Goal: Task Accomplishment & Management: Manage account settings

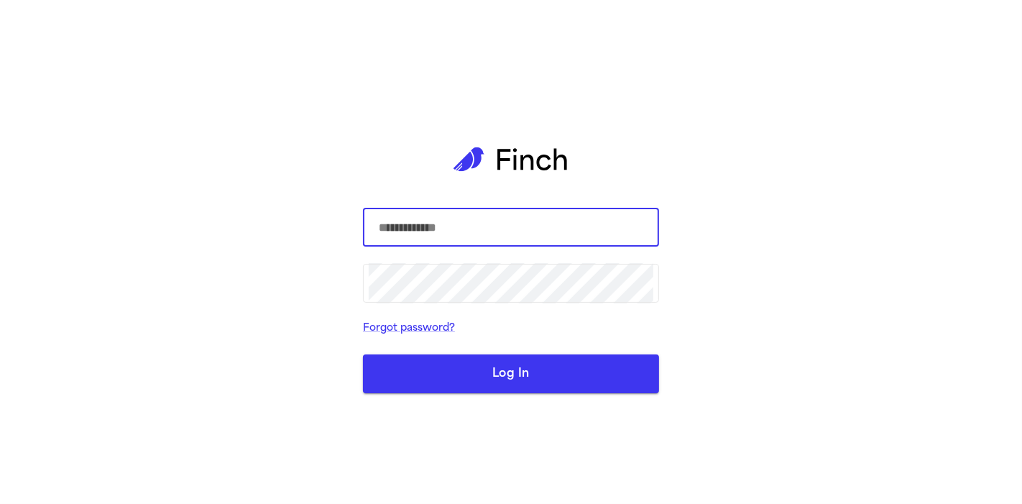
type input "**********"
click at [578, 364] on button "Log In" at bounding box center [511, 373] width 296 height 39
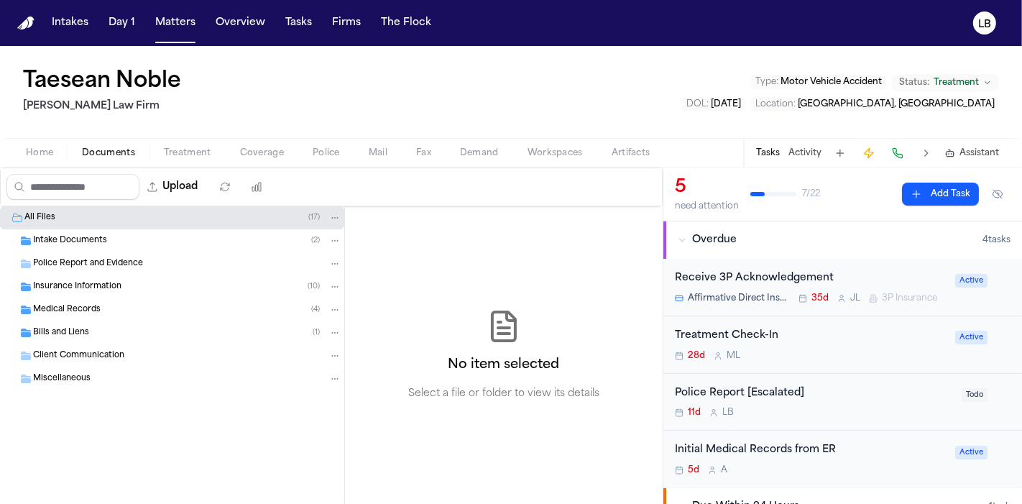
click at [802, 155] on button "Activity" at bounding box center [804, 152] width 33 height 11
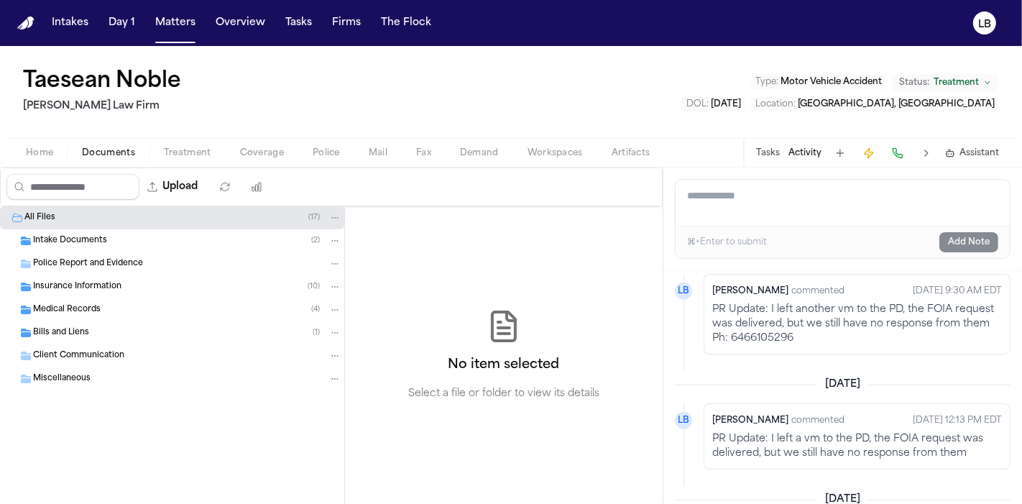
scroll to position [1384, 0]
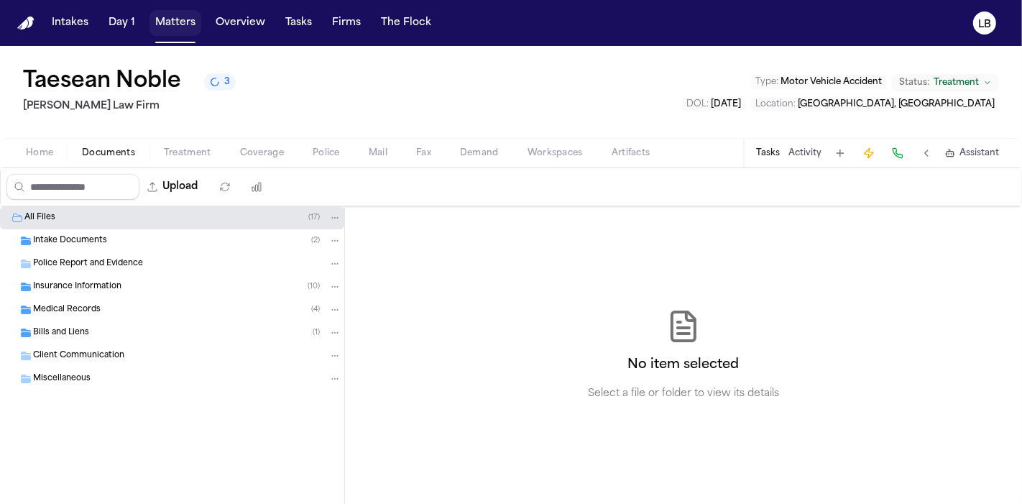
click at [177, 21] on button "Matters" at bounding box center [175, 23] width 52 height 26
click at [166, 19] on button "Matters" at bounding box center [175, 23] width 52 height 26
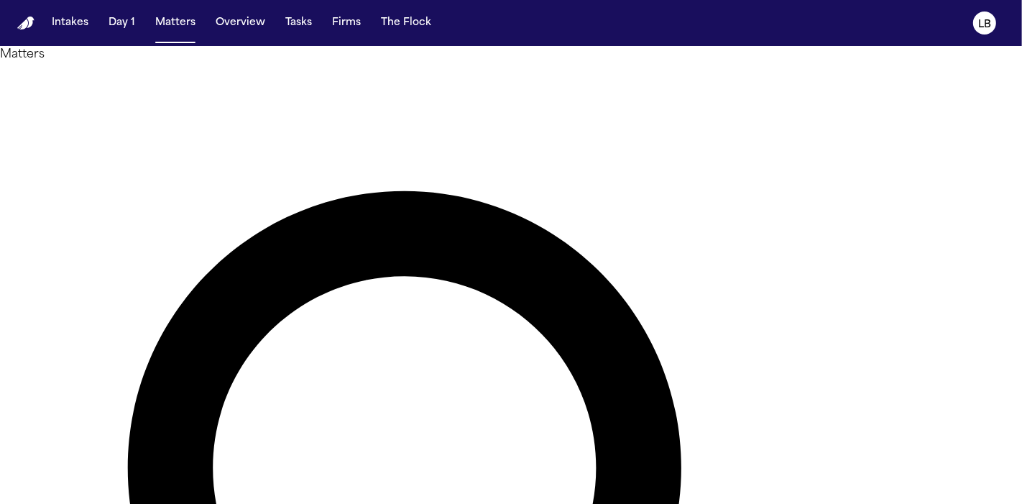
type input "*****"
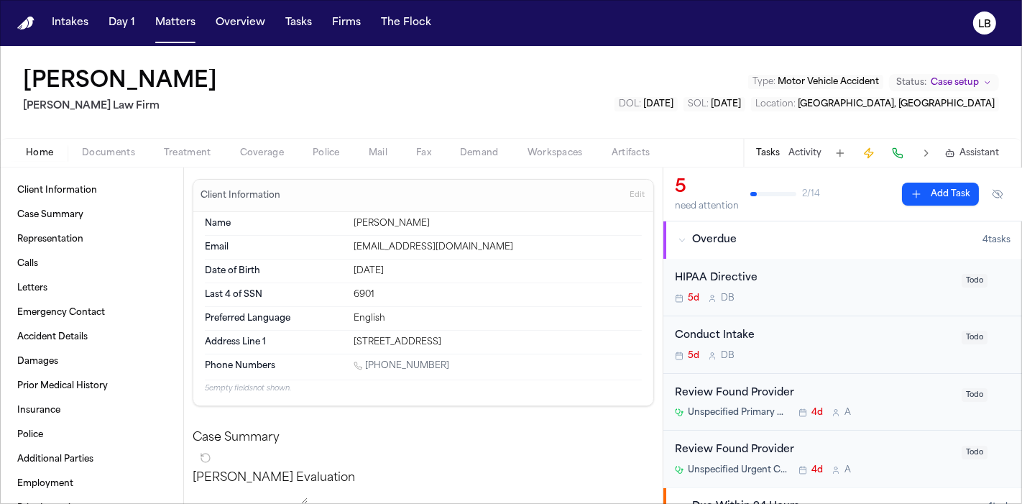
click at [106, 155] on span "Documents" at bounding box center [108, 152] width 53 height 11
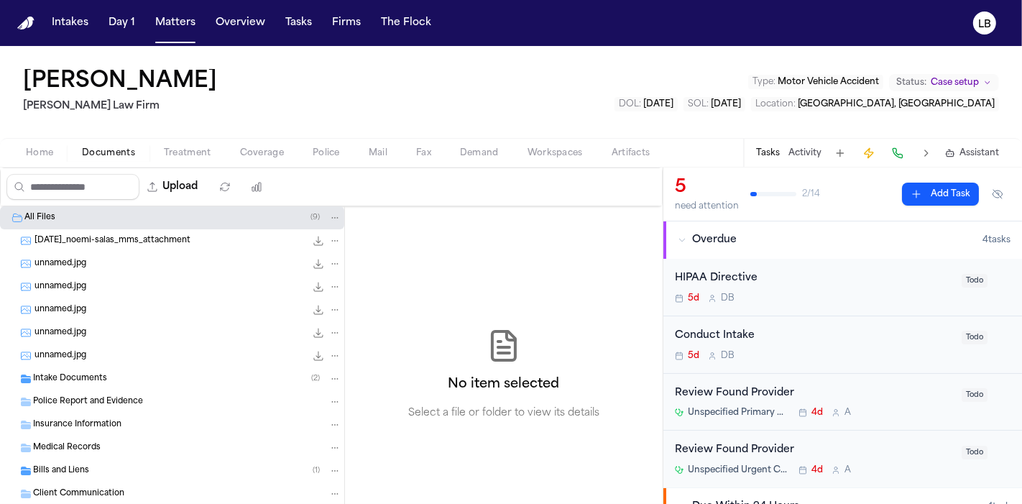
click at [96, 397] on span "Police Report and Evidence" at bounding box center [88, 402] width 110 height 12
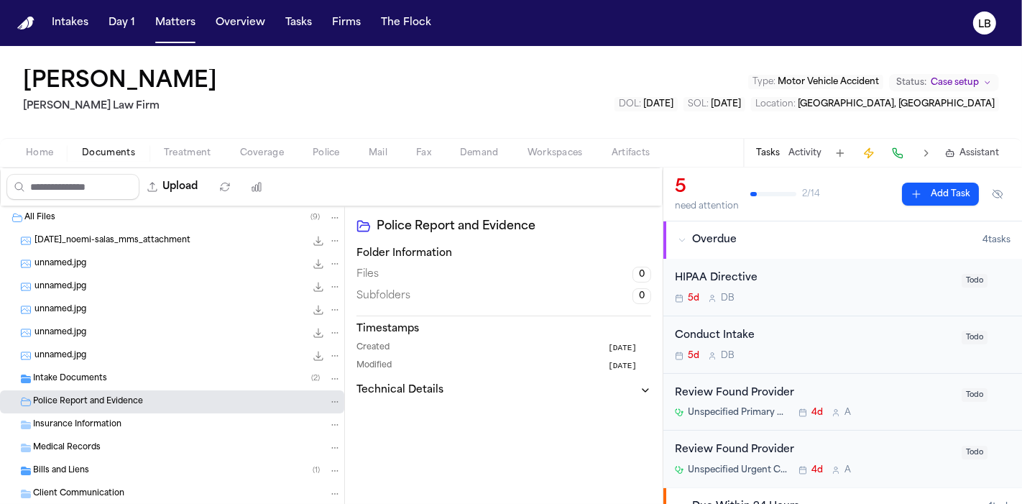
click at [208, 172] on div "Upload" at bounding box center [138, 186] width 275 height 37
click at [203, 180] on button "Upload" at bounding box center [172, 187] width 67 height 26
select select "**********"
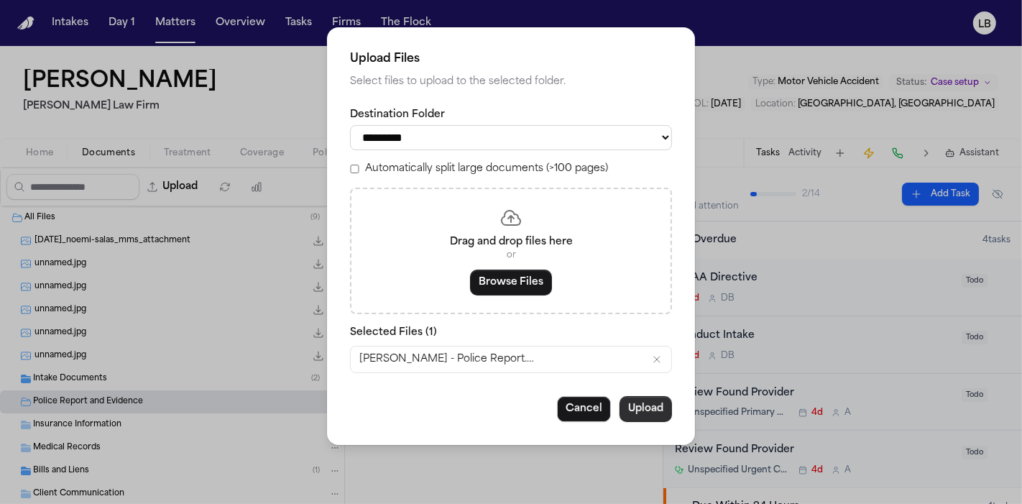
click at [666, 402] on button "Upload" at bounding box center [646, 409] width 52 height 26
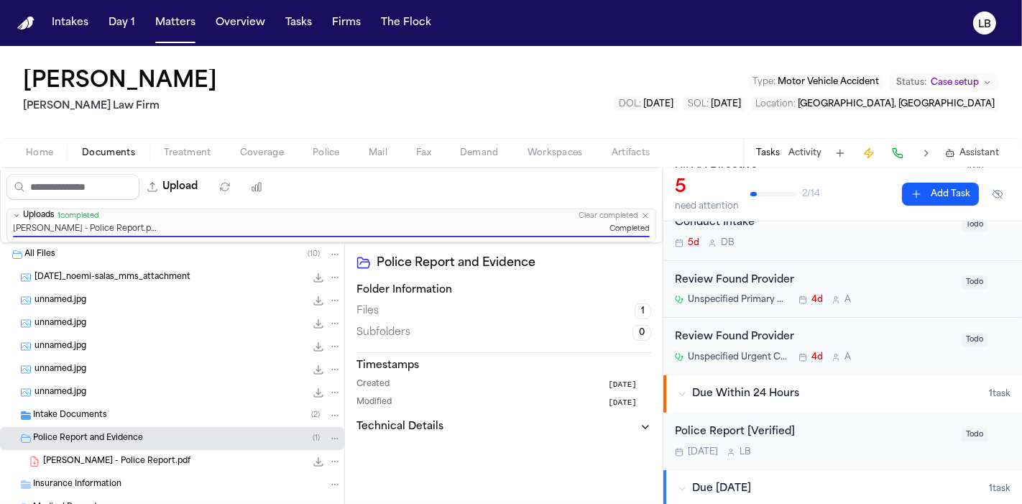
scroll to position [224, 0]
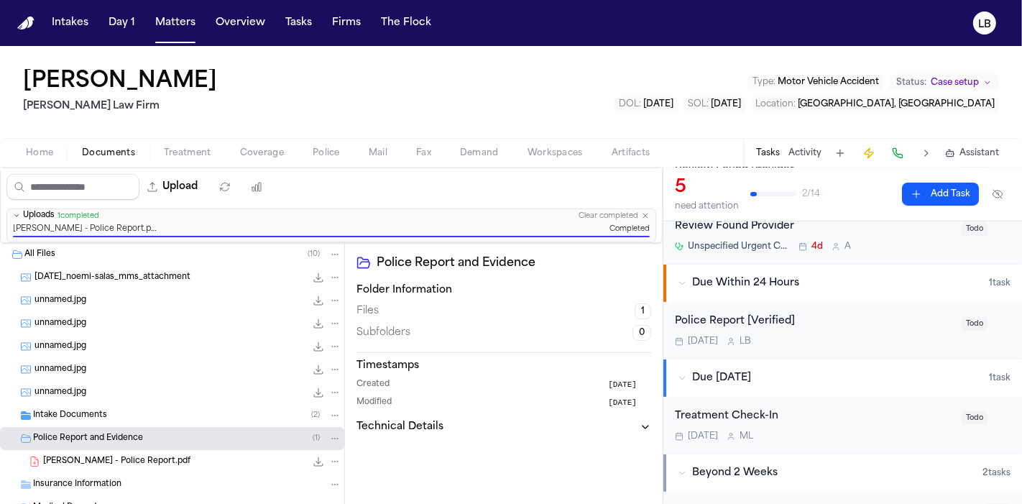
click at [898, 331] on div "Police Report [Verified] Today L B" at bounding box center [814, 330] width 278 height 34
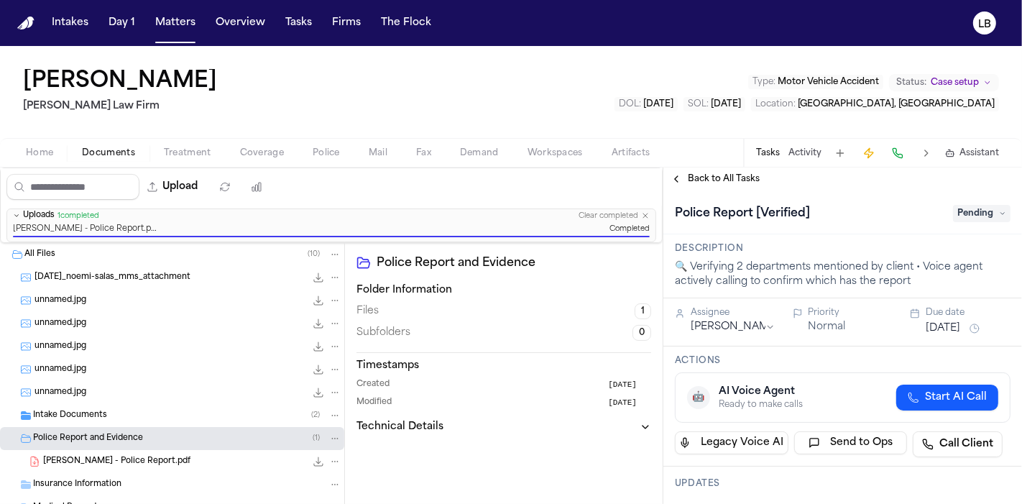
click at [979, 205] on span "Pending" at bounding box center [981, 213] width 57 height 17
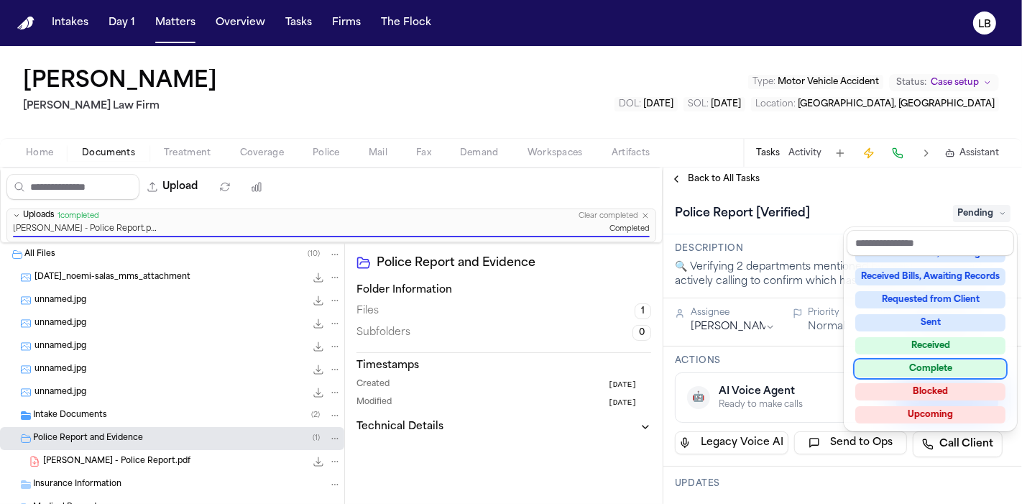
click at [967, 367] on div "Complete" at bounding box center [930, 368] width 150 height 17
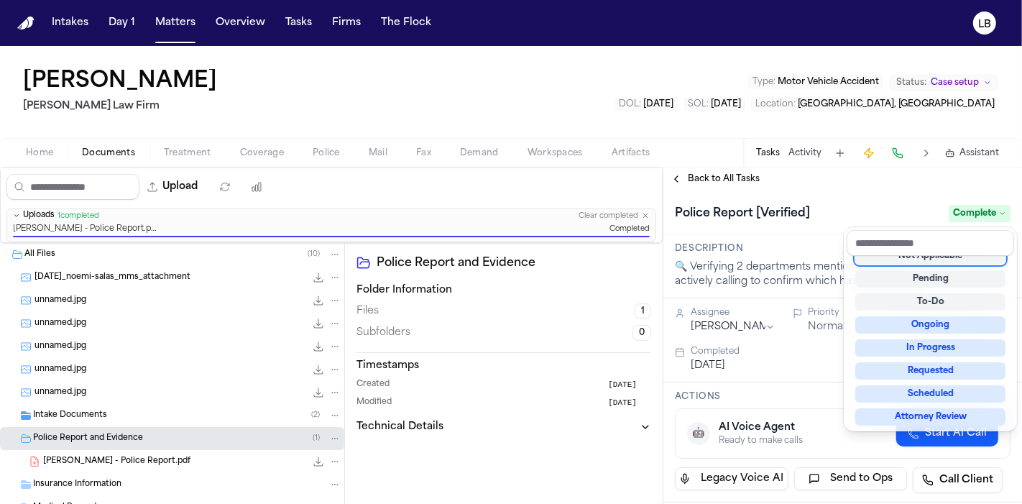
scroll to position [6, 0]
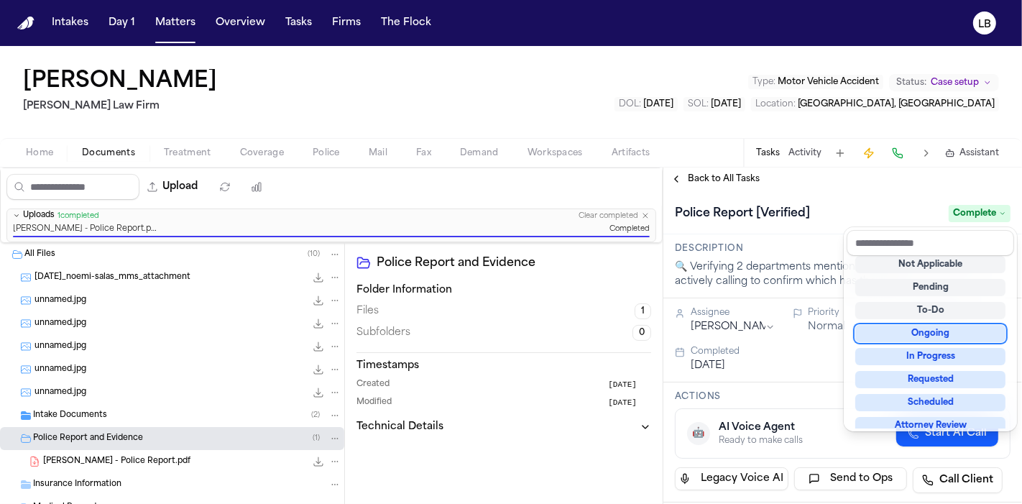
click at [776, 153] on div "Noemi Salas Ruy Mireles Law Firm Type : Motor Vehicle Accident Status: Case set…" at bounding box center [511, 275] width 1022 height 458
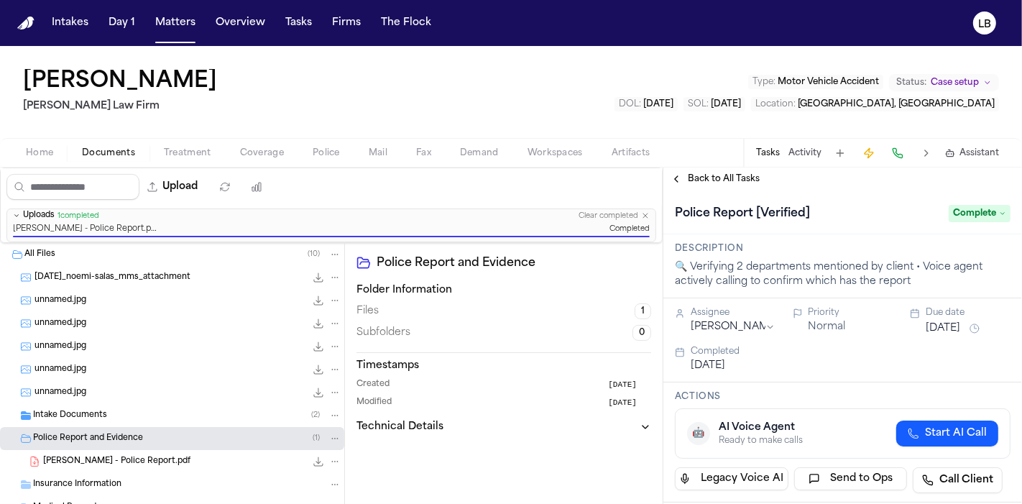
click at [776, 153] on button "Tasks" at bounding box center [768, 152] width 24 height 11
click at [334, 23] on button "Firms" at bounding box center [346, 23] width 40 height 26
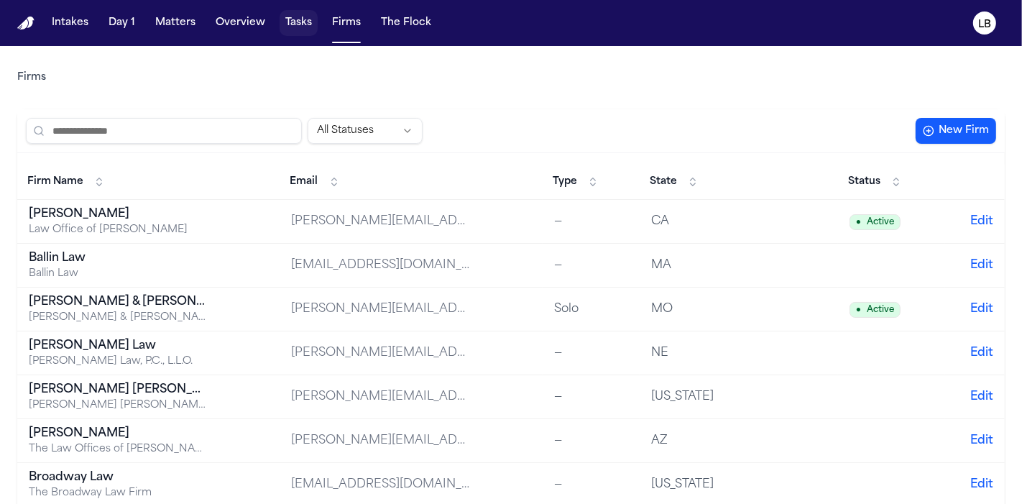
click at [286, 24] on button "Tasks" at bounding box center [299, 23] width 38 height 26
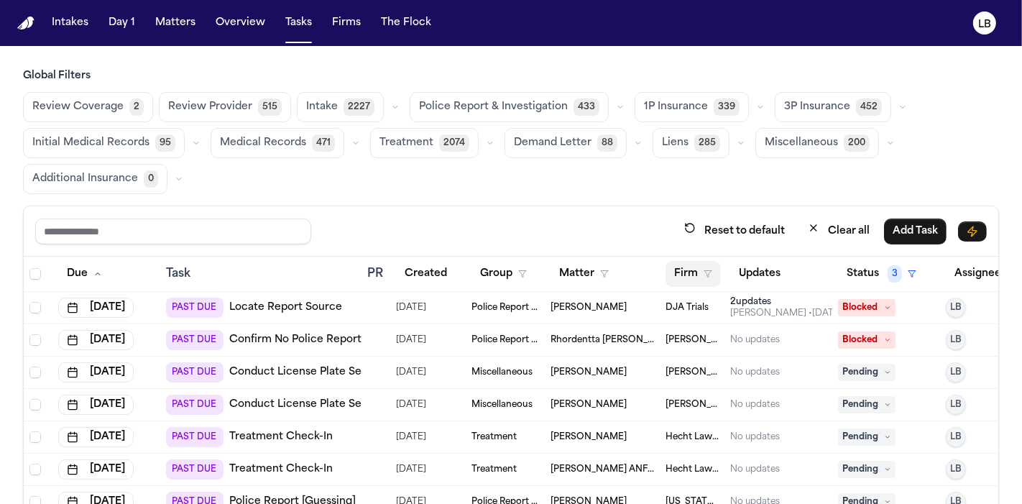
click at [688, 264] on button "Firm" at bounding box center [693, 274] width 55 height 26
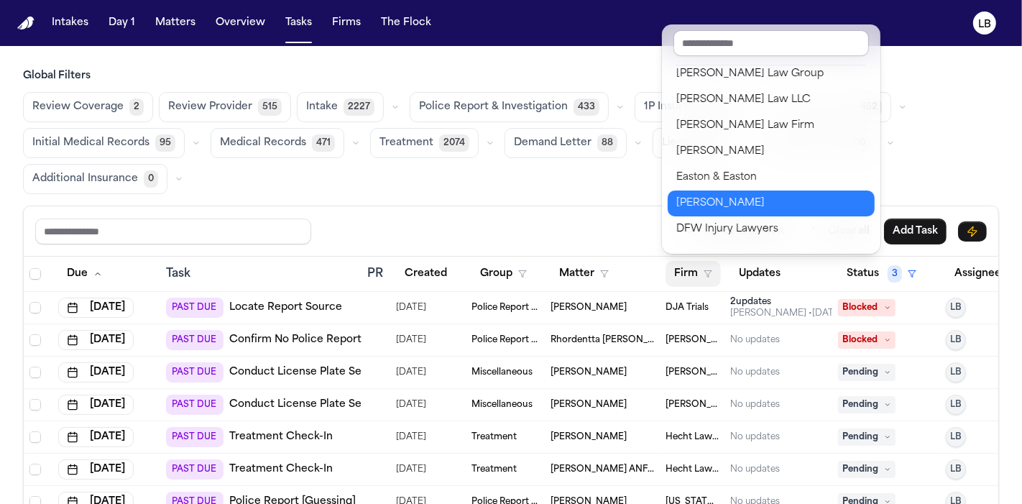
scroll to position [241, 0]
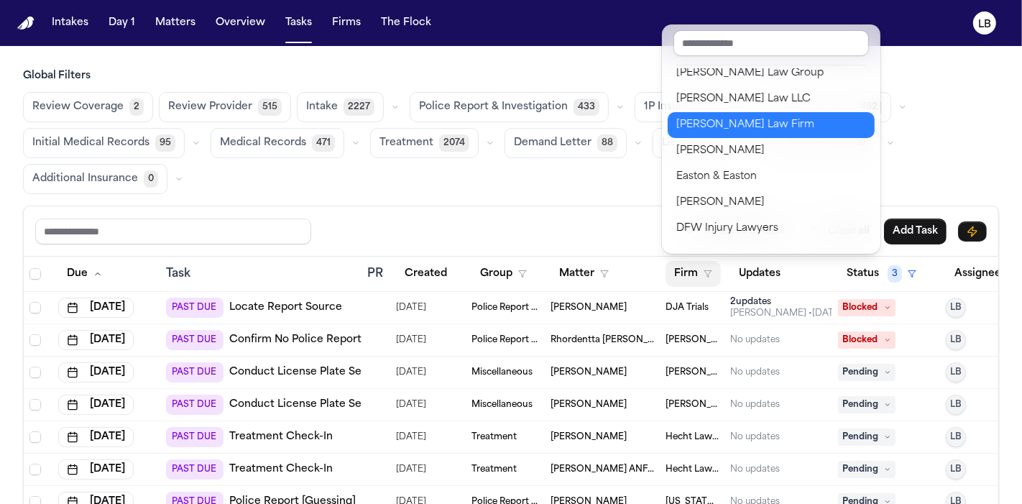
click at [715, 124] on div "[PERSON_NAME] Law Firm" at bounding box center [771, 124] width 190 height 17
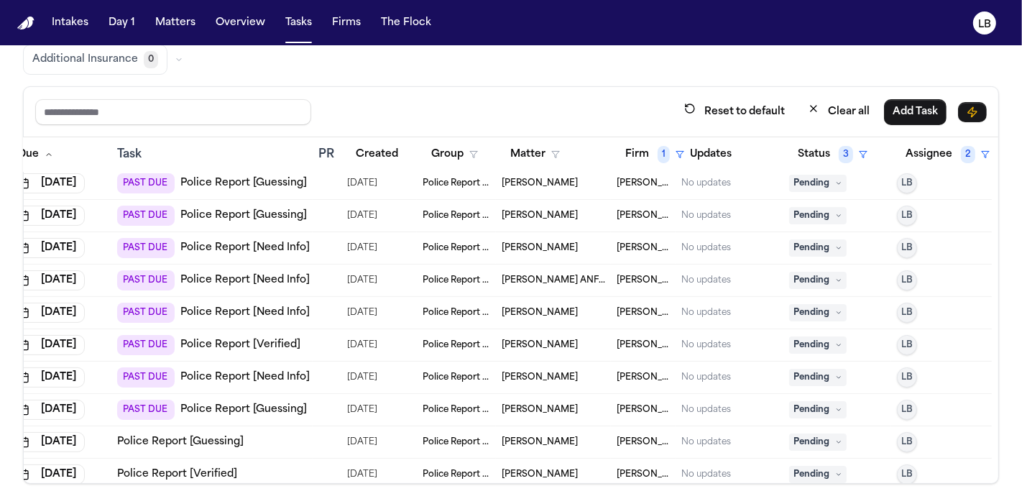
scroll to position [190, 71]
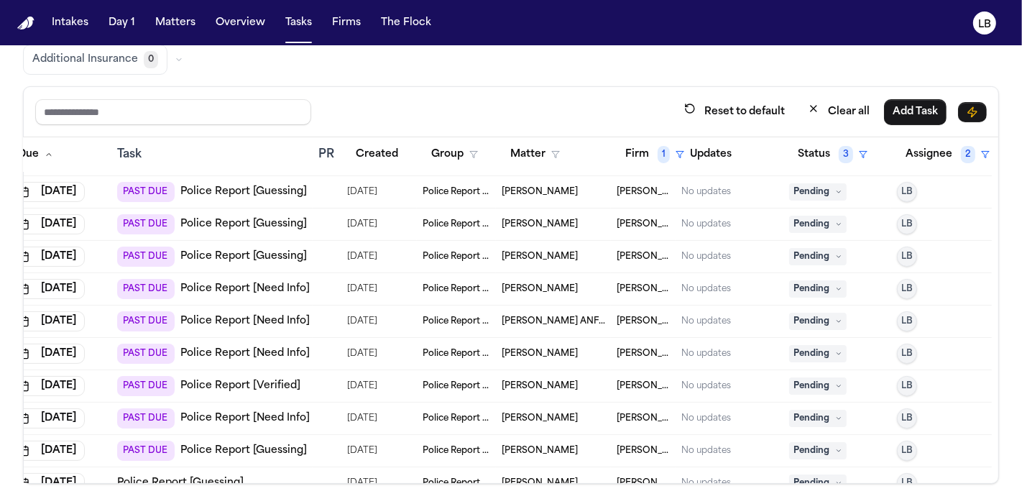
click at [520, 283] on span "[PERSON_NAME]" at bounding box center [540, 288] width 76 height 11
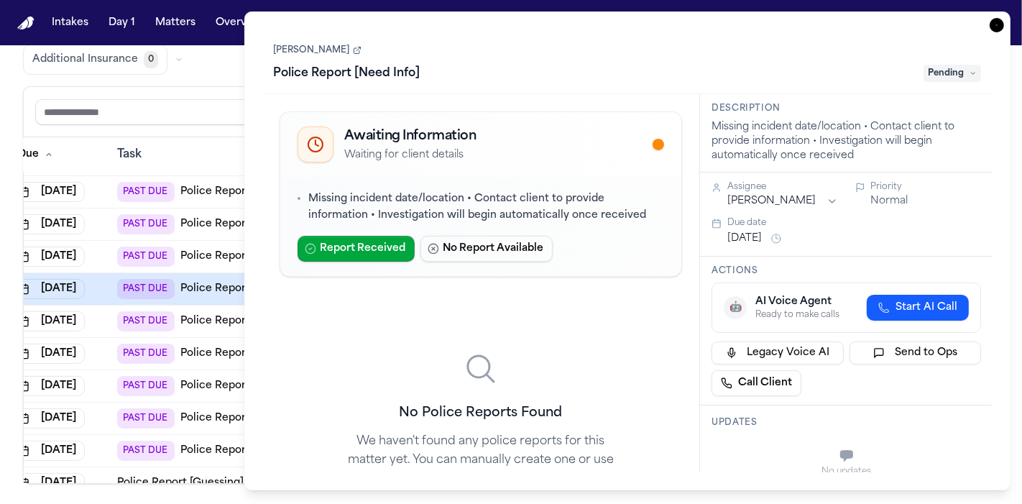
click at [316, 50] on link "[PERSON_NAME]" at bounding box center [318, 50] width 88 height 11
click at [993, 29] on icon "button" at bounding box center [997, 25] width 14 height 14
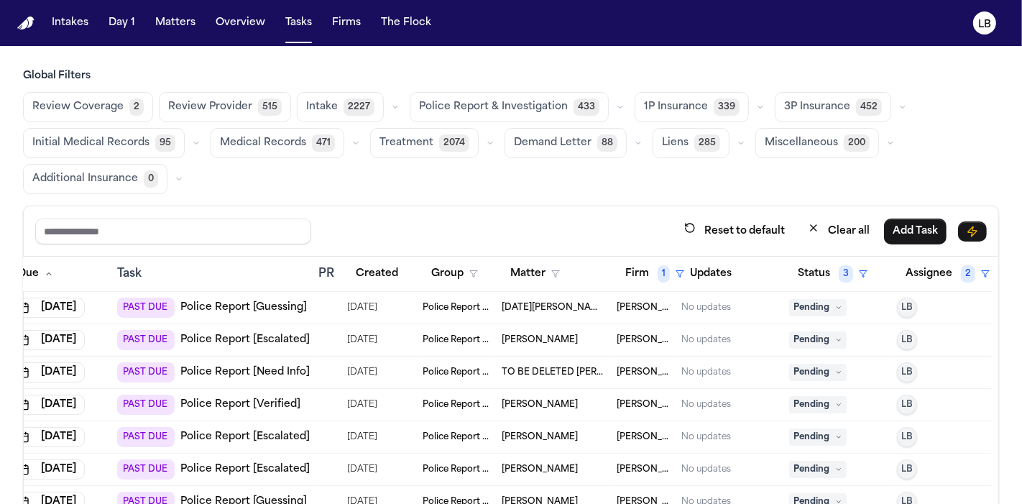
click at [525, 401] on span "[PERSON_NAME]" at bounding box center [540, 404] width 76 height 11
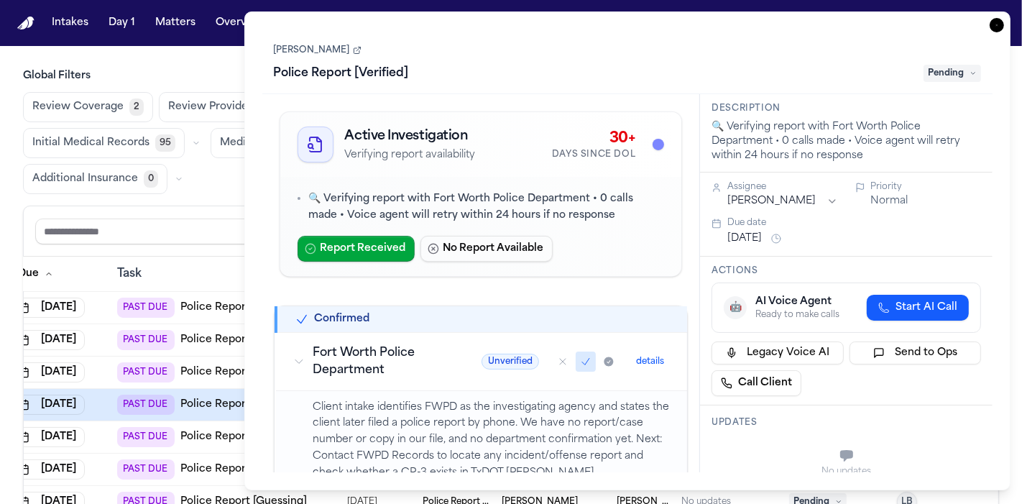
click at [315, 45] on link "[PERSON_NAME]" at bounding box center [318, 50] width 88 height 11
click at [998, 32] on icon "button" at bounding box center [997, 25] width 14 height 14
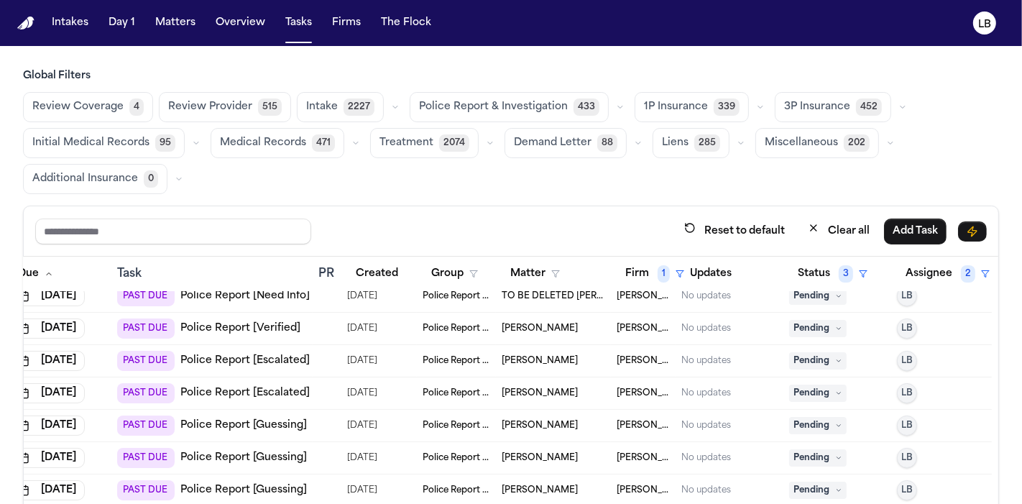
scroll to position [75, 71]
click at [518, 362] on span "[PERSON_NAME]" at bounding box center [540, 361] width 76 height 11
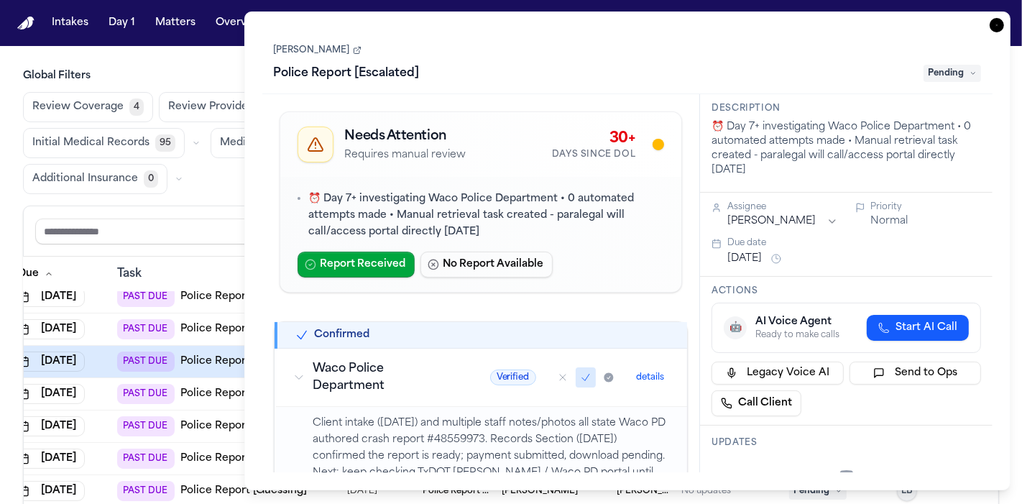
click at [316, 50] on link "[PERSON_NAME]" at bounding box center [318, 50] width 88 height 11
click at [997, 25] on icon "button" at bounding box center [997, 25] width 14 height 14
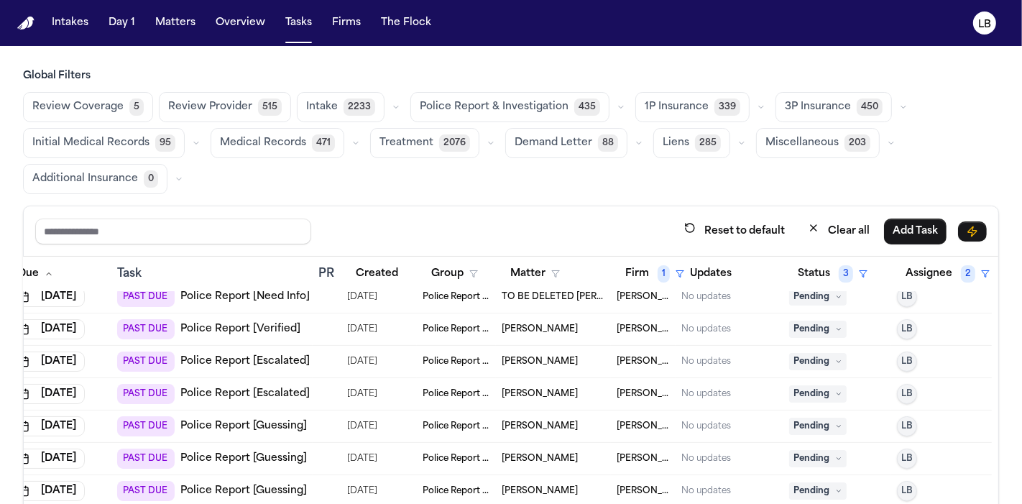
click at [550, 393] on span "[PERSON_NAME]" at bounding box center [540, 393] width 76 height 11
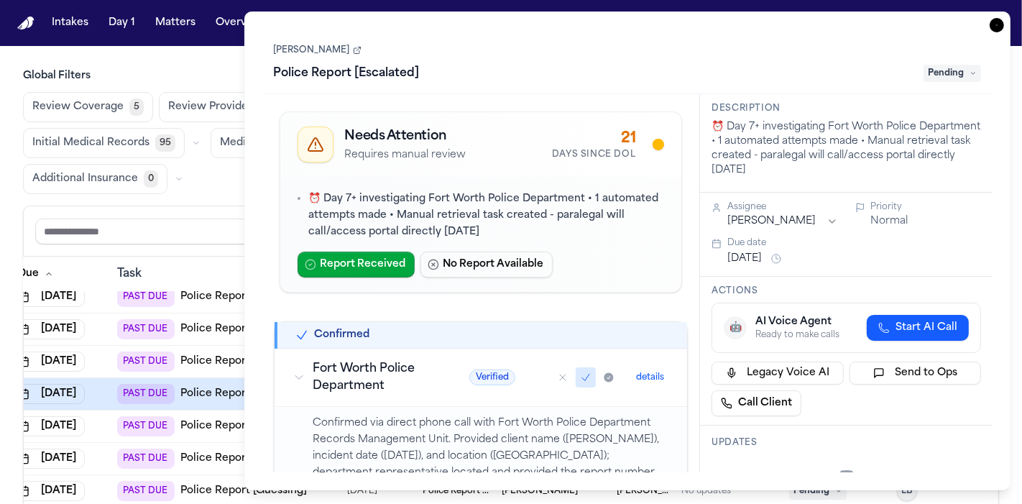
click at [344, 46] on link "[PERSON_NAME]" at bounding box center [318, 50] width 88 height 11
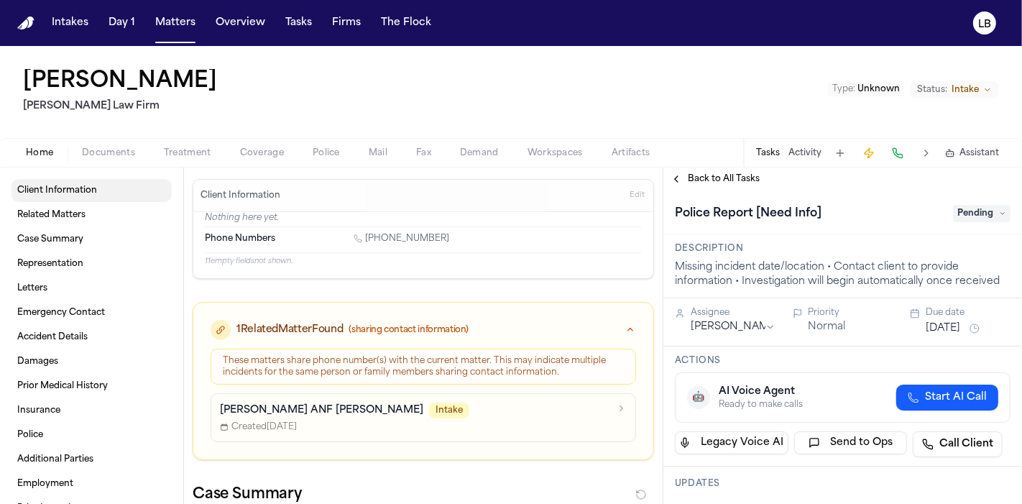
click at [73, 192] on span "Client Information" at bounding box center [57, 190] width 80 height 11
click at [125, 150] on span "Documents" at bounding box center [108, 152] width 53 height 11
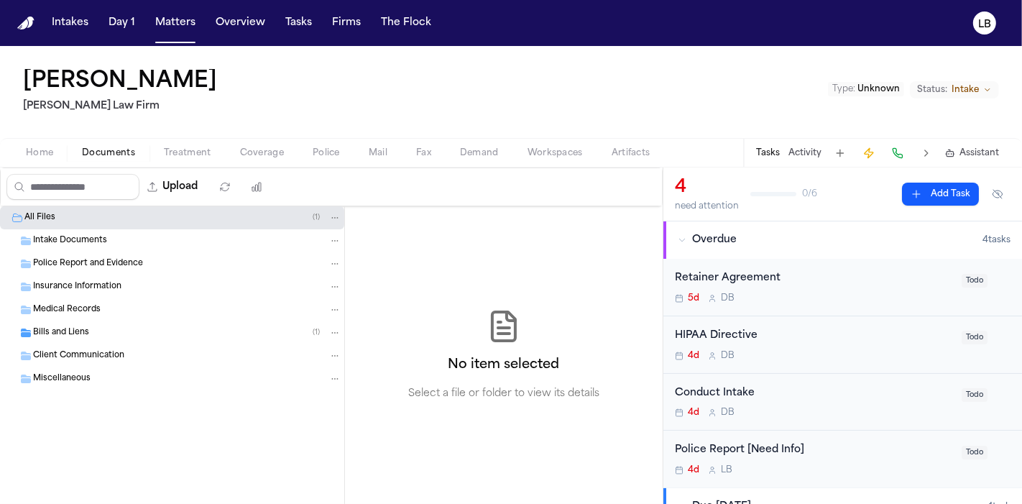
click at [103, 237] on span "Intake Documents" at bounding box center [70, 241] width 74 height 12
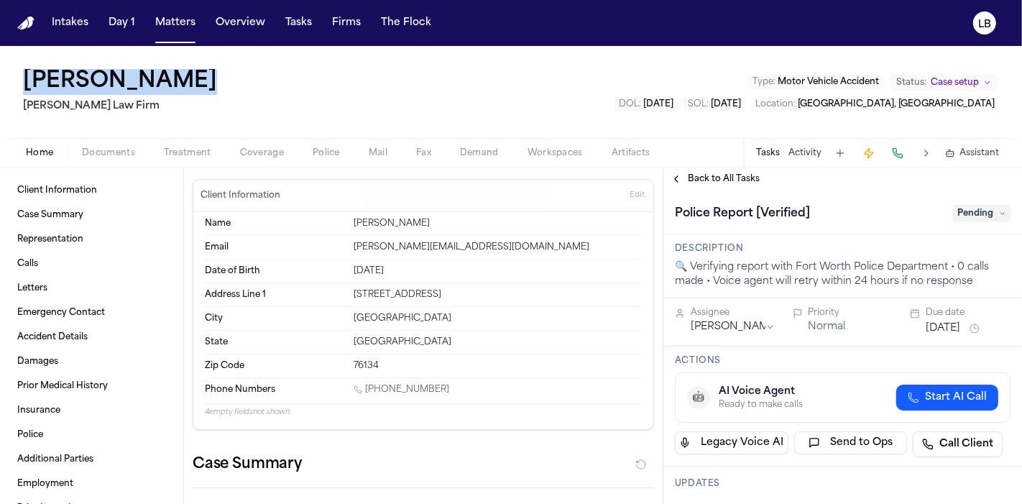
drag, startPoint x: 217, startPoint y: 83, endPoint x: 17, endPoint y: 74, distance: 200.7
click at [17, 74] on div "[PERSON_NAME] [PERSON_NAME] Law Firm Type : Motor Vehicle Accident Status: Case…" at bounding box center [511, 92] width 1022 height 92
click at [876, 61] on div "[PERSON_NAME] [PERSON_NAME] Law Firm Type : Motor Vehicle Accident Status: Case…" at bounding box center [511, 92] width 1022 height 92
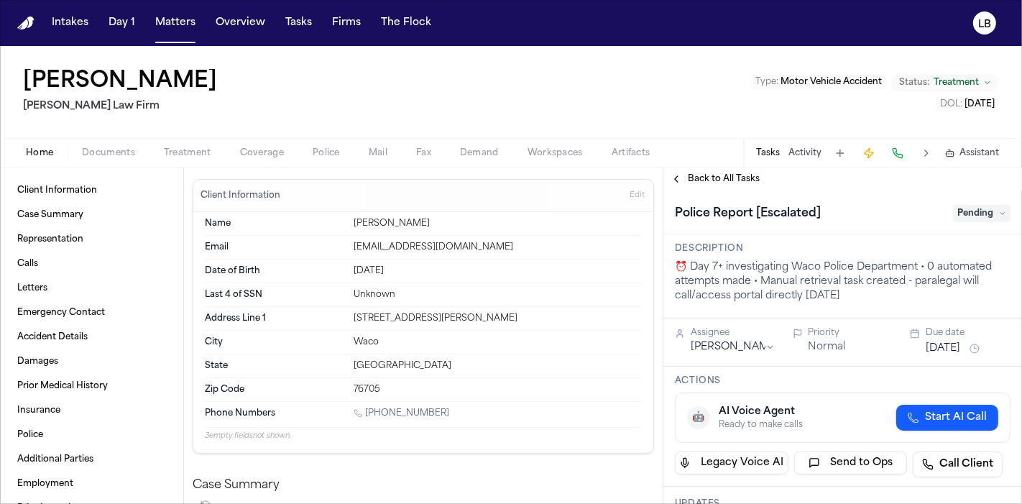
click at [100, 156] on span "Documents" at bounding box center [108, 152] width 53 height 11
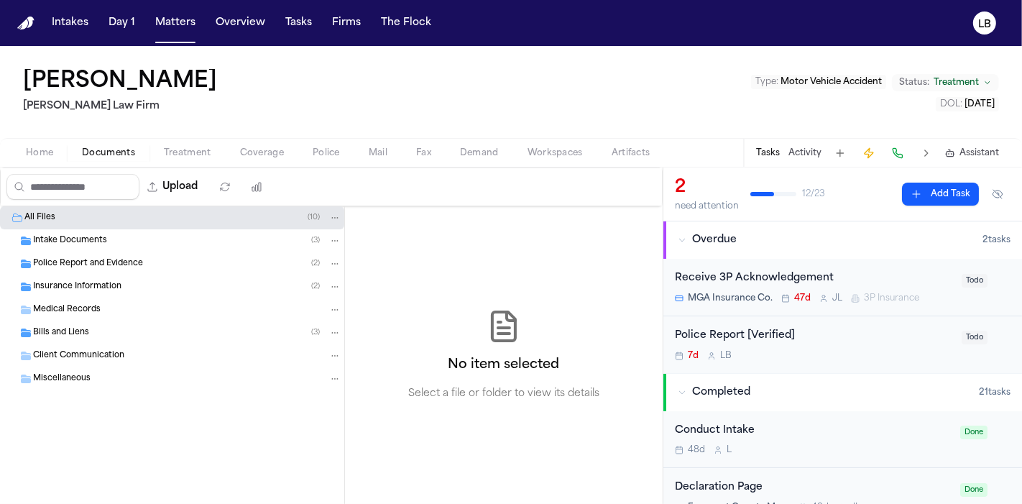
click at [76, 258] on span "Police Report and Evidence" at bounding box center [88, 264] width 110 height 12
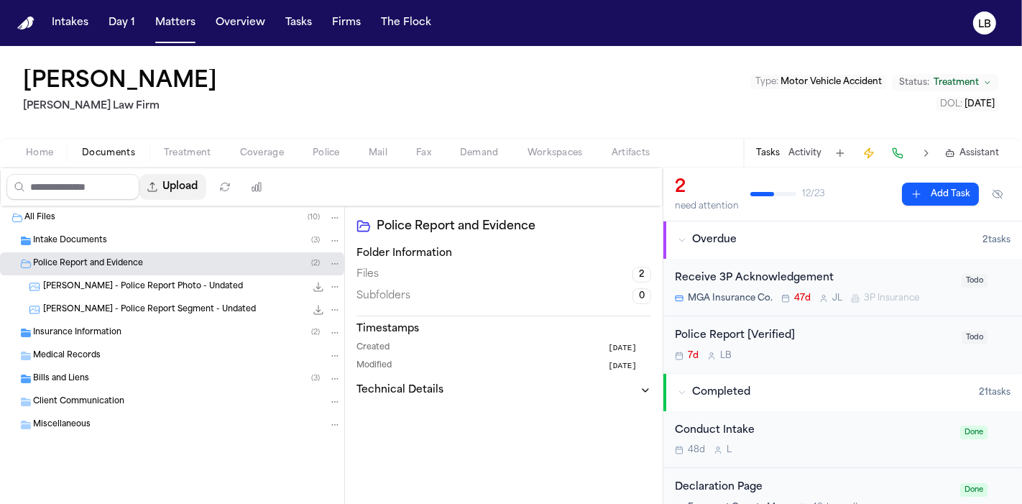
click at [195, 193] on button "Upload" at bounding box center [172, 187] width 67 height 26
select select "**********"
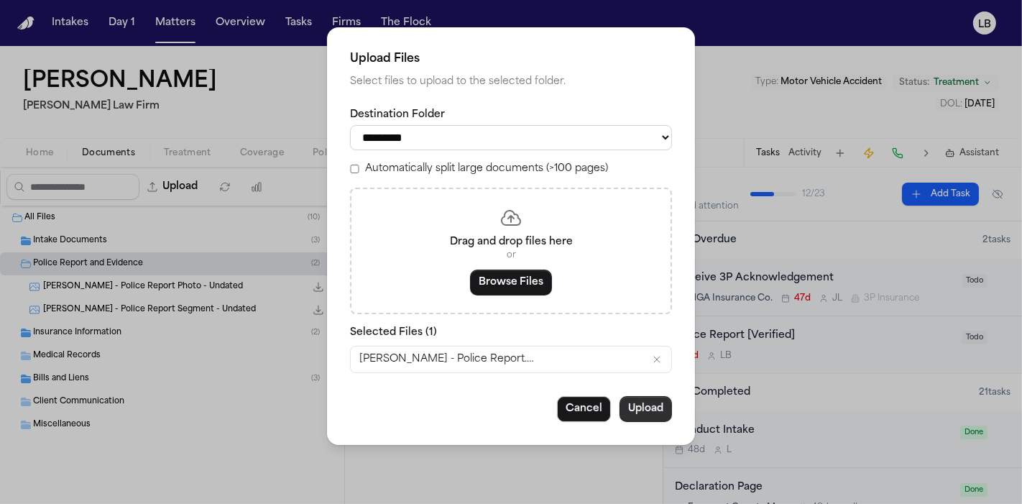
click at [636, 414] on button "Upload" at bounding box center [646, 409] width 52 height 26
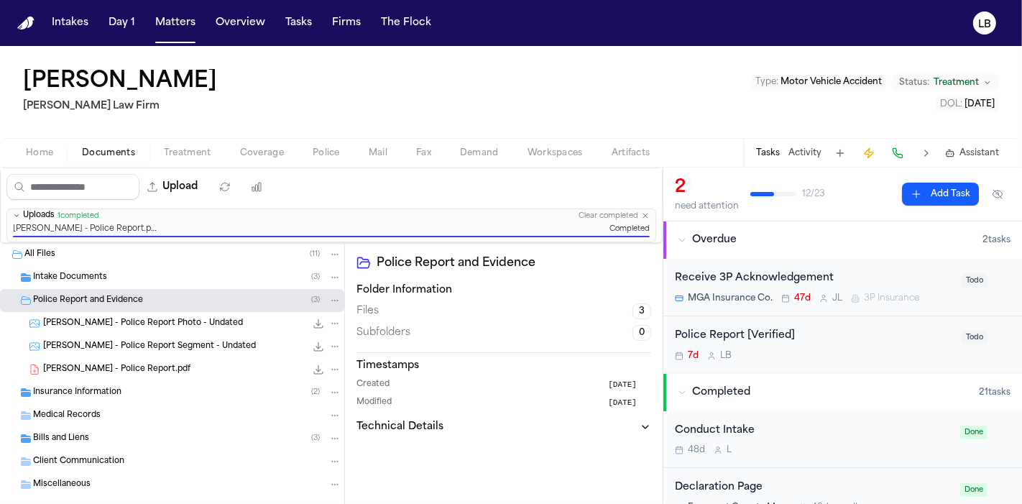
click at [809, 149] on button "Activity" at bounding box center [804, 152] width 33 height 11
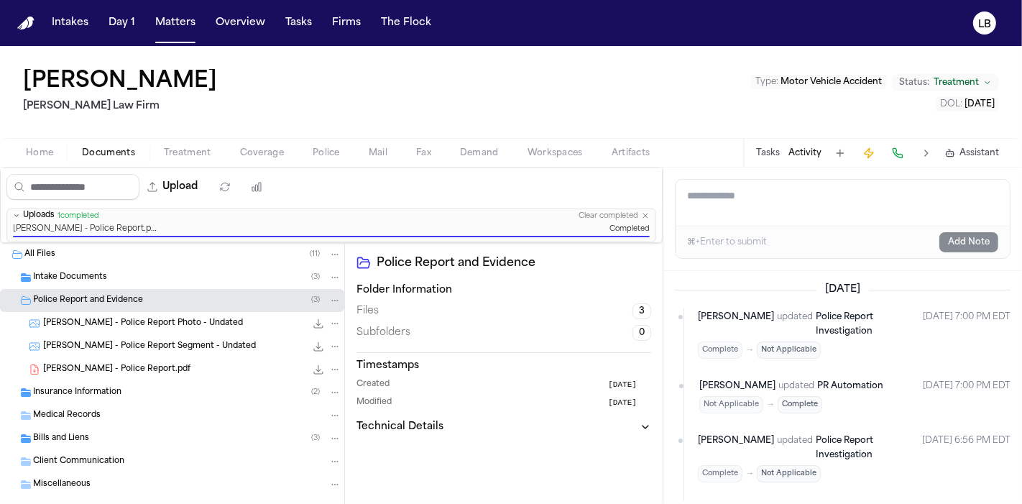
click at [773, 152] on button "Tasks" at bounding box center [768, 152] width 24 height 11
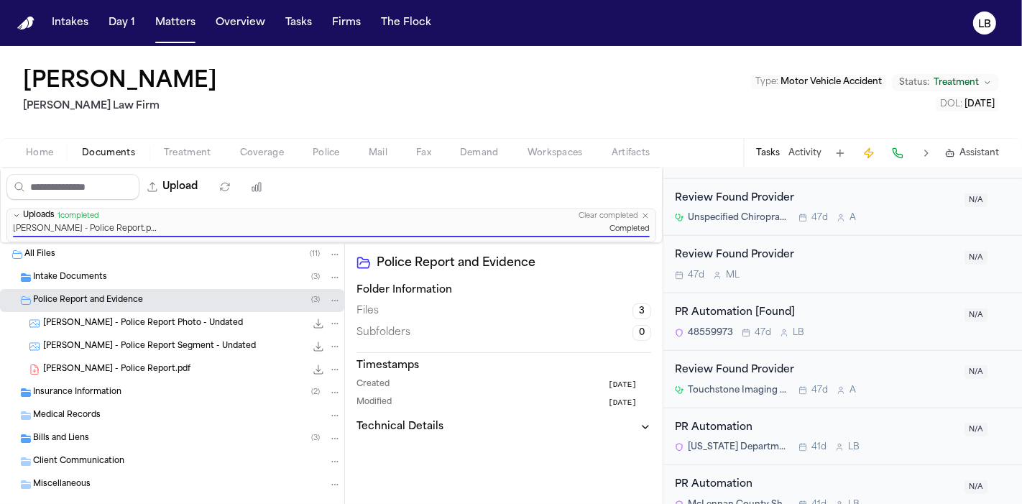
scroll to position [921, 0]
click at [921, 326] on div "48559973 47d L B" at bounding box center [815, 331] width 281 height 11
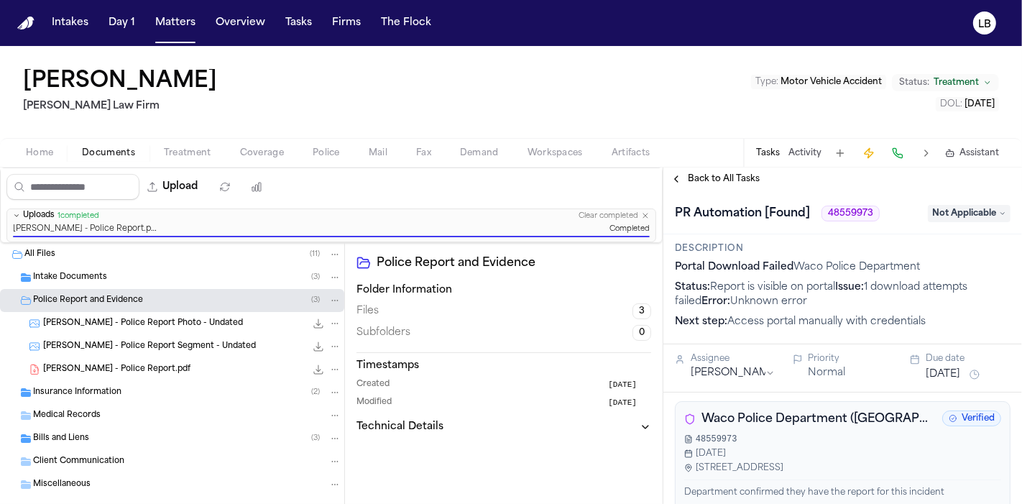
click at [962, 211] on span "Not Applicable" at bounding box center [969, 213] width 83 height 17
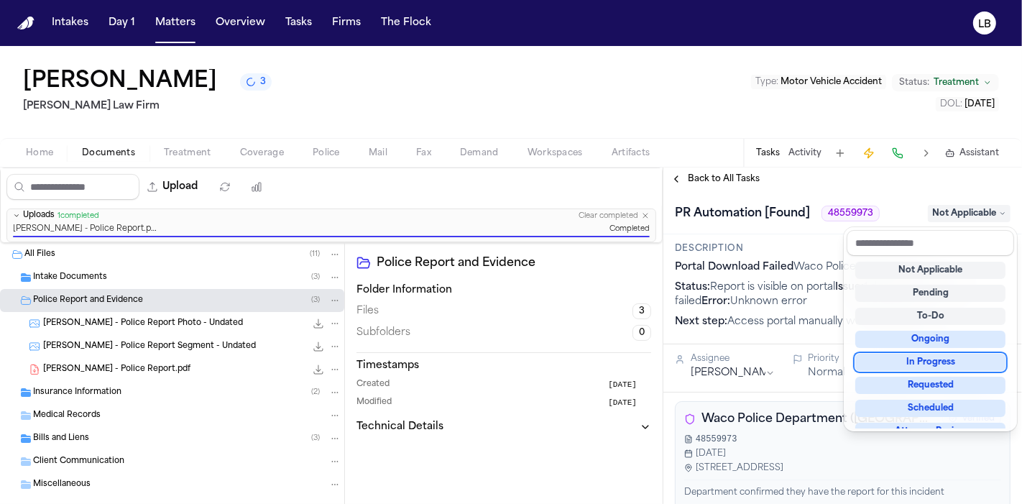
scroll to position [224, 0]
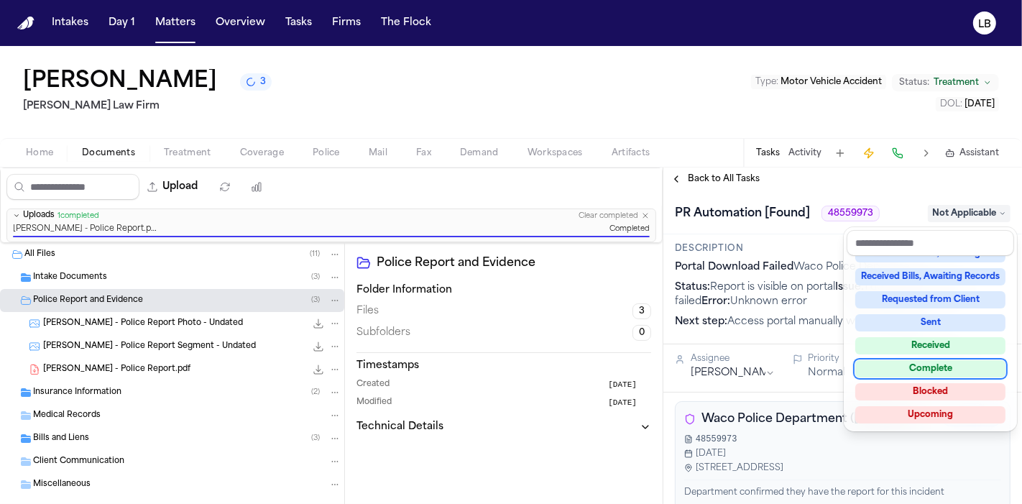
click at [949, 370] on div "Complete" at bounding box center [930, 368] width 150 height 17
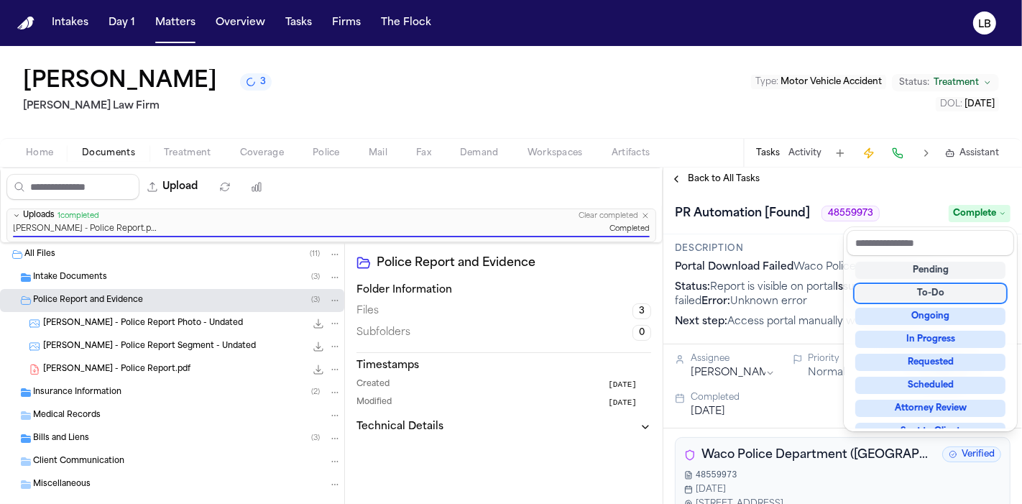
click at [734, 175] on div "**********" at bounding box center [842, 335] width 359 height 336
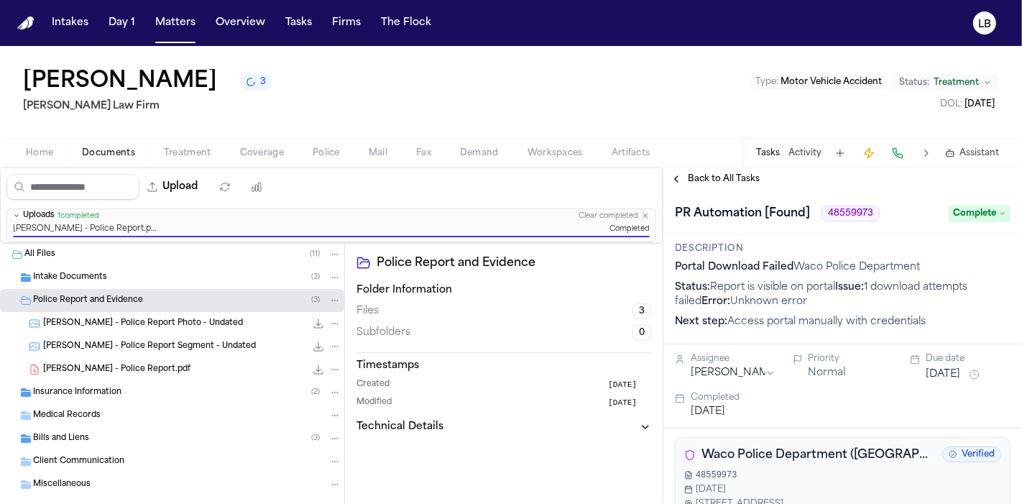
click at [734, 175] on span "Back to All Tasks" at bounding box center [724, 178] width 72 height 11
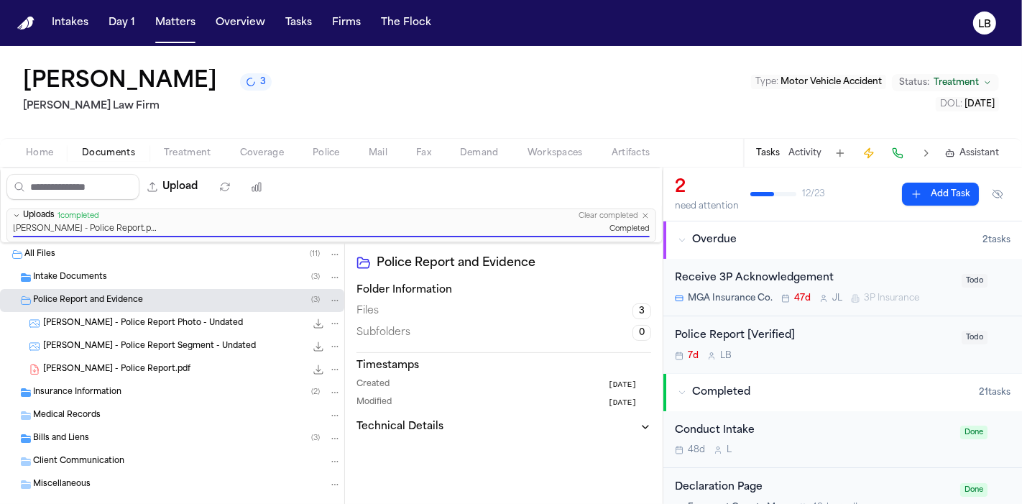
scroll to position [8, 0]
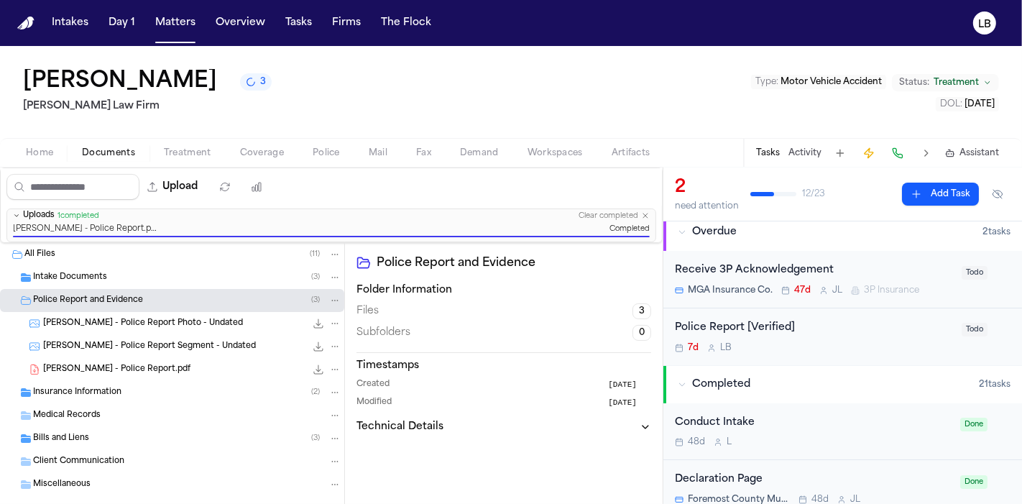
click at [855, 334] on div "Police Report [Verified]" at bounding box center [814, 328] width 278 height 17
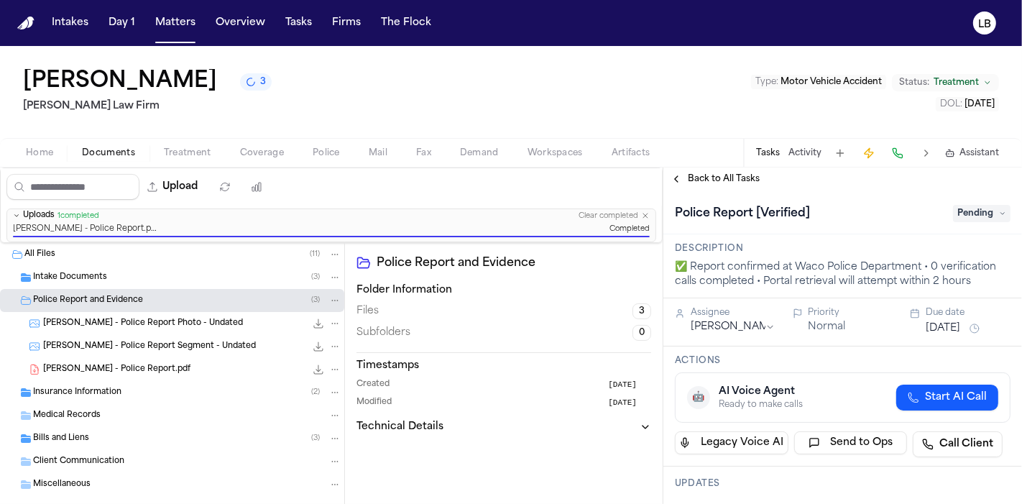
click at [962, 214] on span "Pending" at bounding box center [981, 213] width 57 height 17
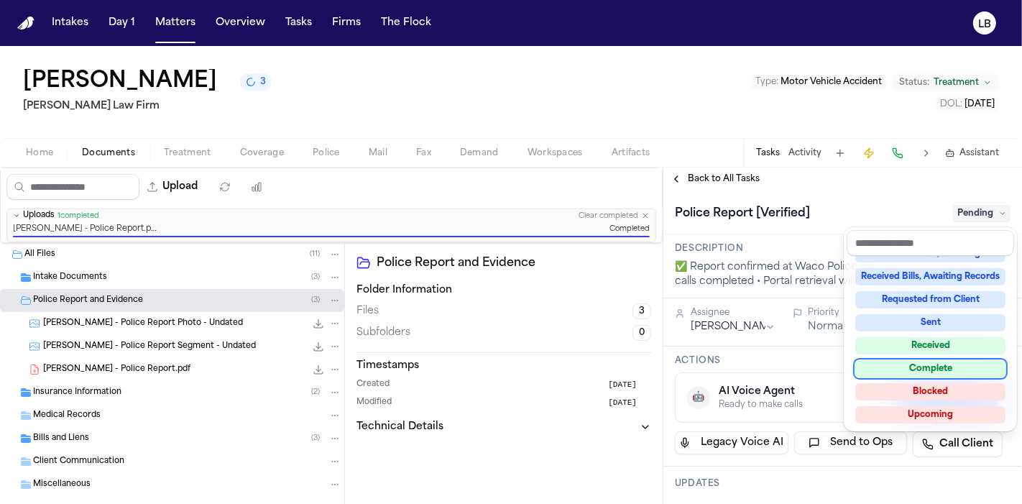
click at [949, 364] on div "Complete" at bounding box center [930, 368] width 150 height 17
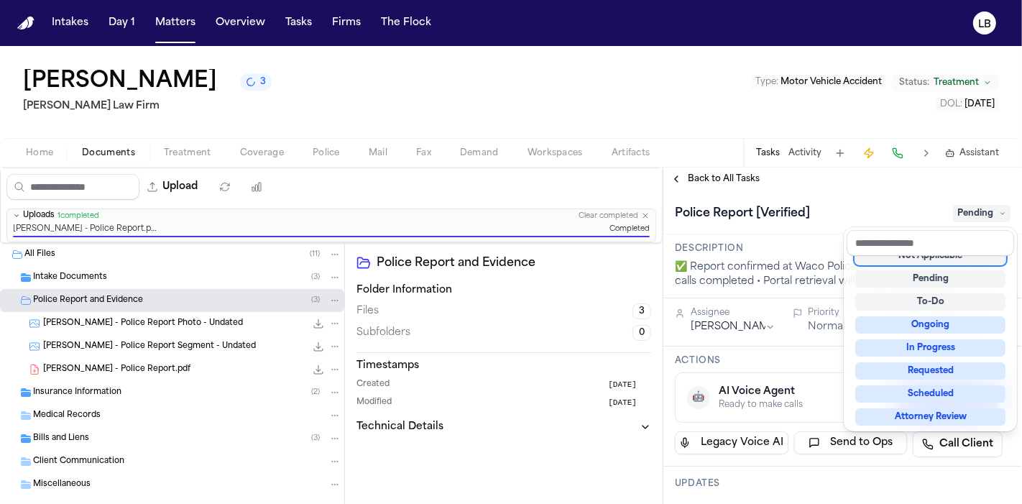
scroll to position [6, 0]
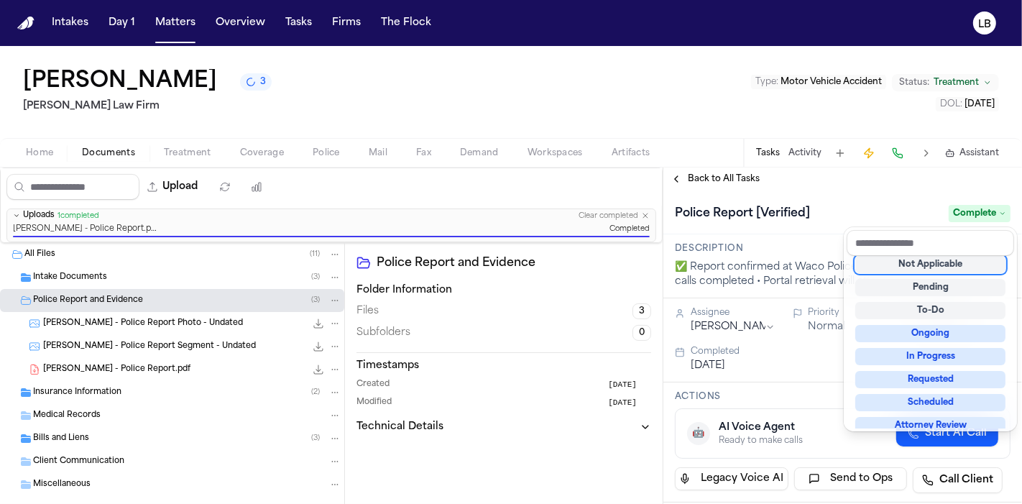
click at [850, 208] on div "Police Report [Verified] Complete" at bounding box center [843, 213] width 336 height 23
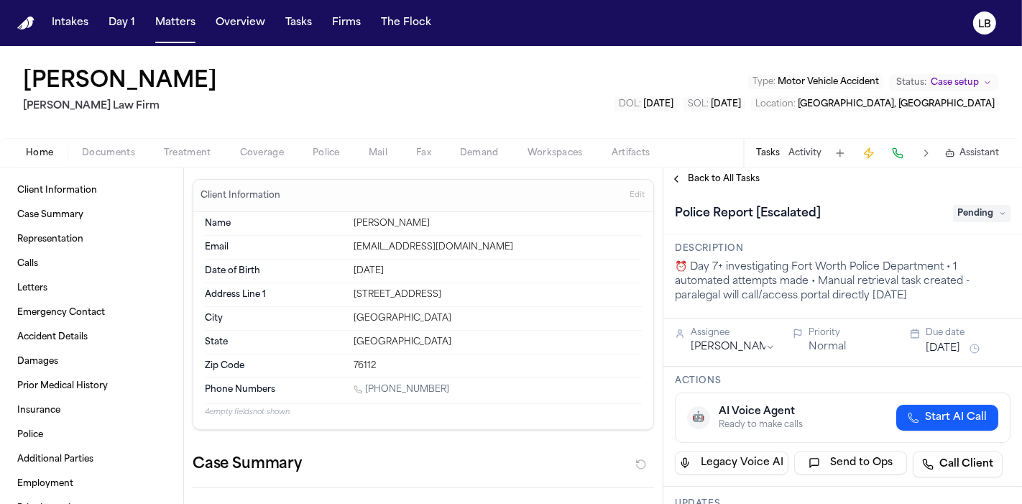
click at [88, 156] on span "Documents" at bounding box center [108, 152] width 53 height 11
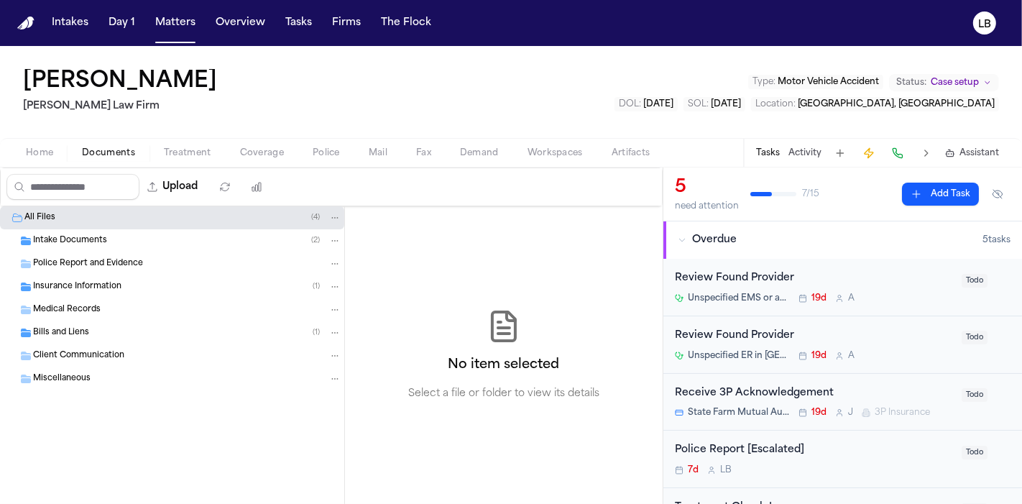
click at [70, 264] on span "Police Report and Evidence" at bounding box center [88, 264] width 110 height 12
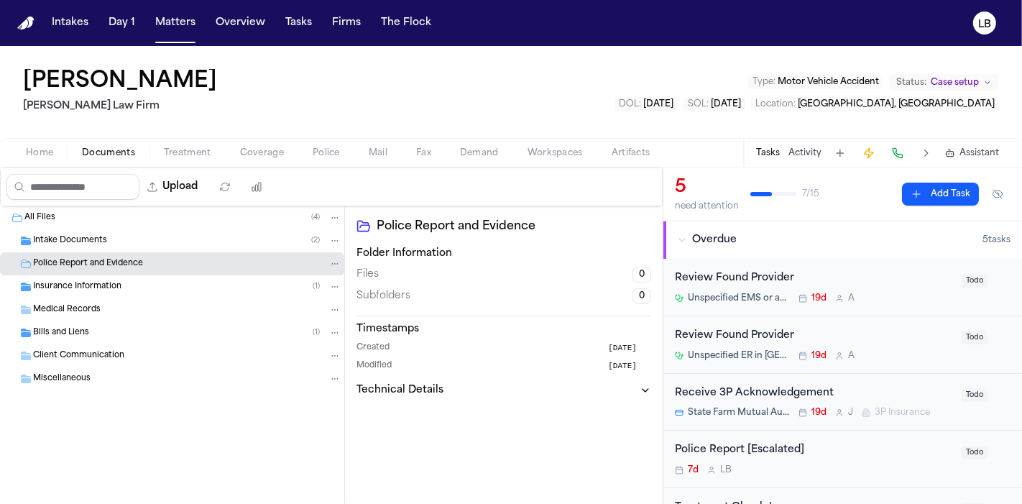
click at [220, 174] on div "Upload" at bounding box center [204, 187] width 130 height 26
click at [193, 187] on button "Upload" at bounding box center [172, 187] width 67 height 26
select select "**********"
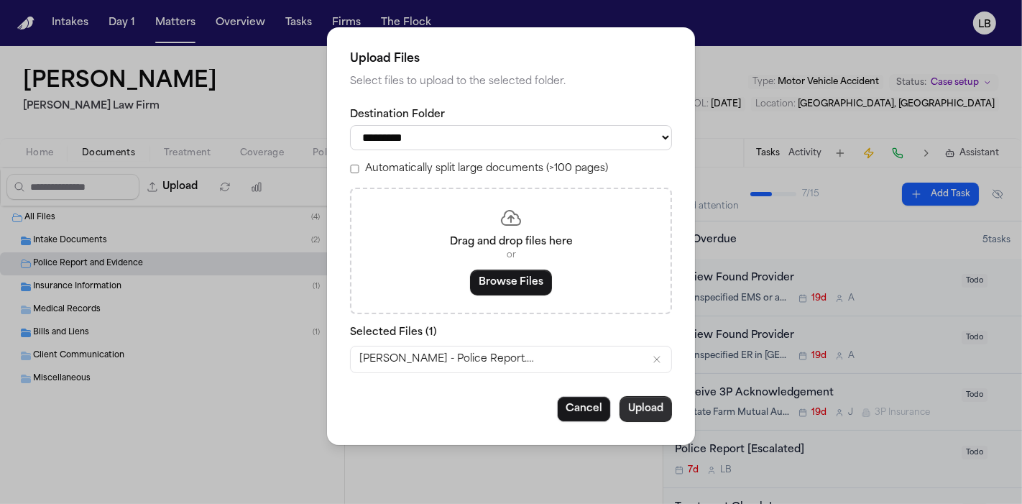
click at [652, 411] on button "Upload" at bounding box center [646, 409] width 52 height 26
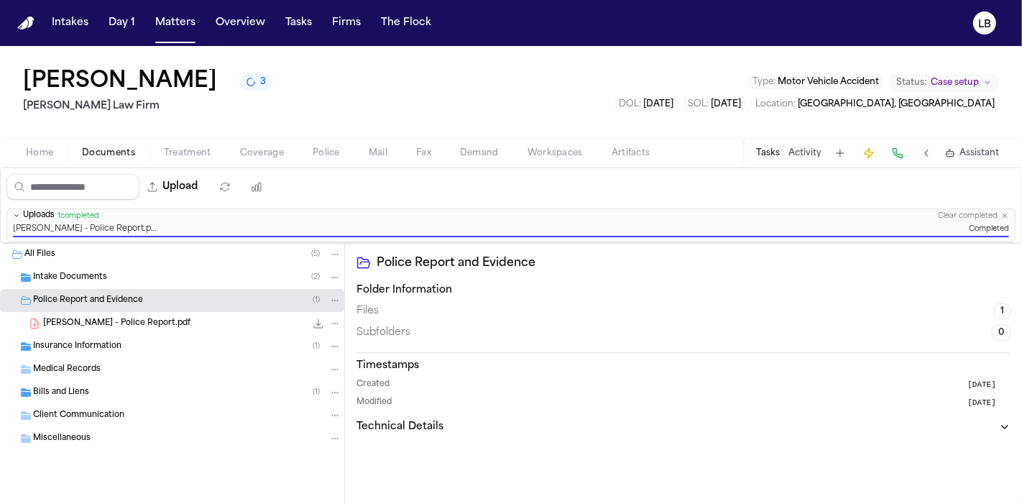
click at [813, 147] on button "Activity" at bounding box center [804, 152] width 33 height 11
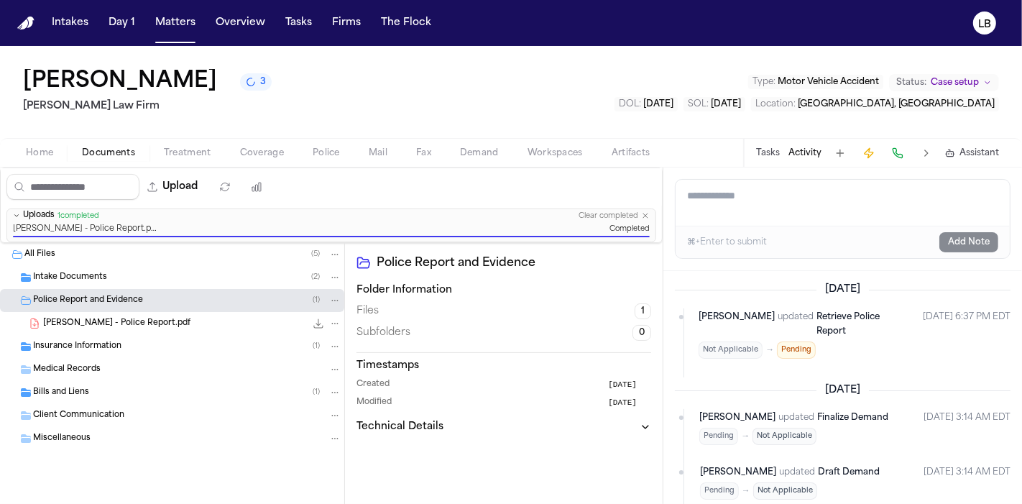
click at [760, 144] on div "Tasks Activity Assistant" at bounding box center [876, 153] width 267 height 28
click at [765, 152] on button "Tasks" at bounding box center [768, 152] width 24 height 11
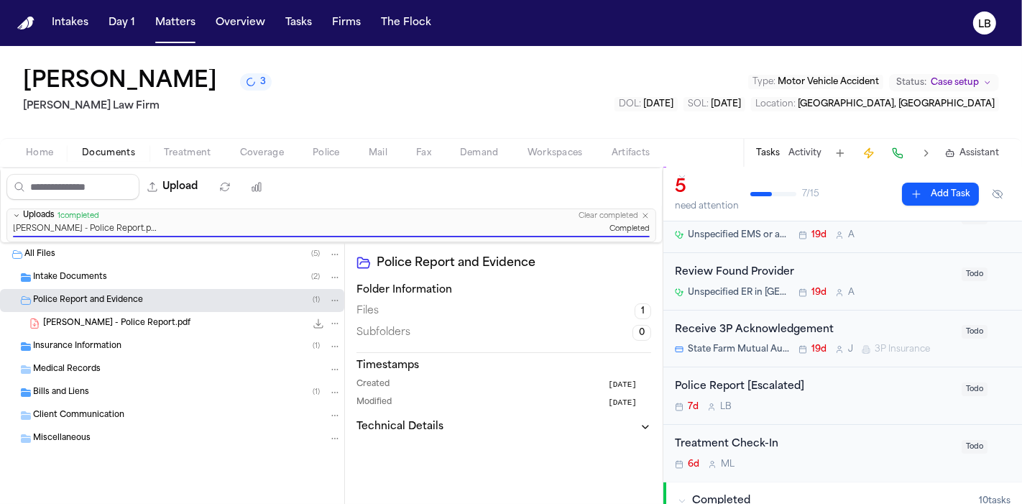
scroll to position [63, 0]
click at [867, 392] on div "Police Report [Escalated]" at bounding box center [814, 387] width 278 height 17
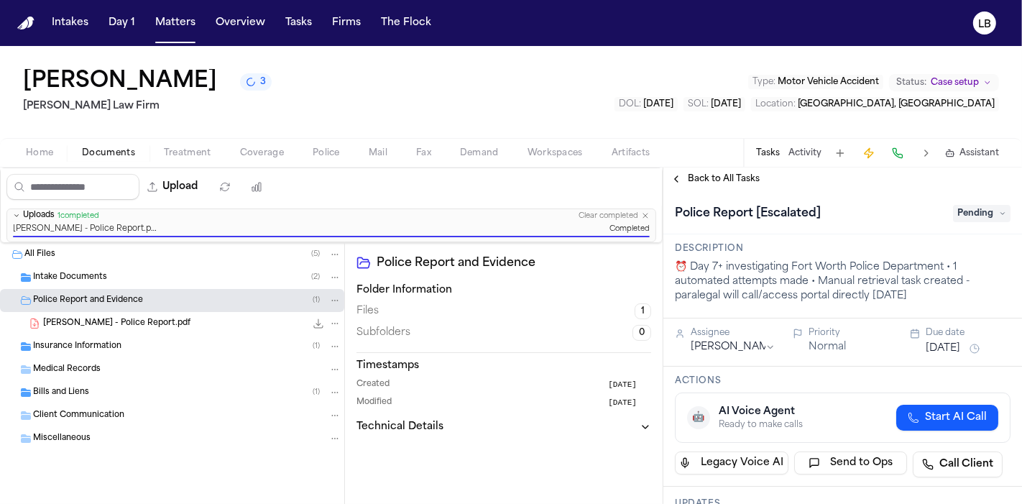
click at [967, 221] on span "Pending" at bounding box center [981, 213] width 57 height 17
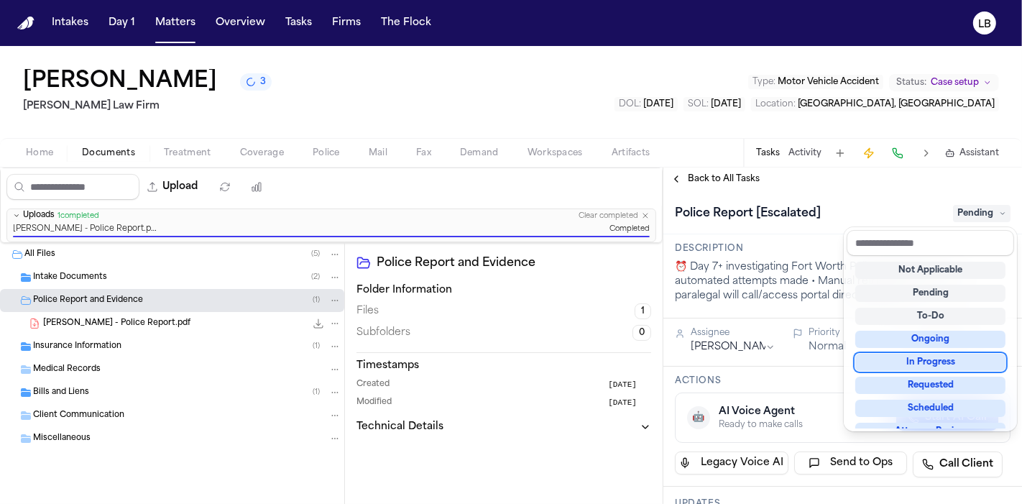
scroll to position [224, 0]
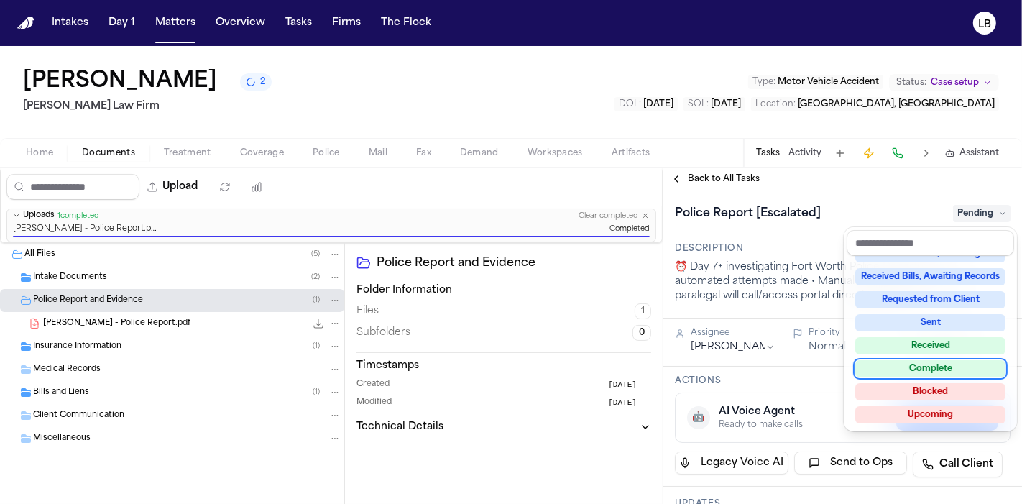
click at [938, 361] on div "Complete" at bounding box center [930, 368] width 150 height 17
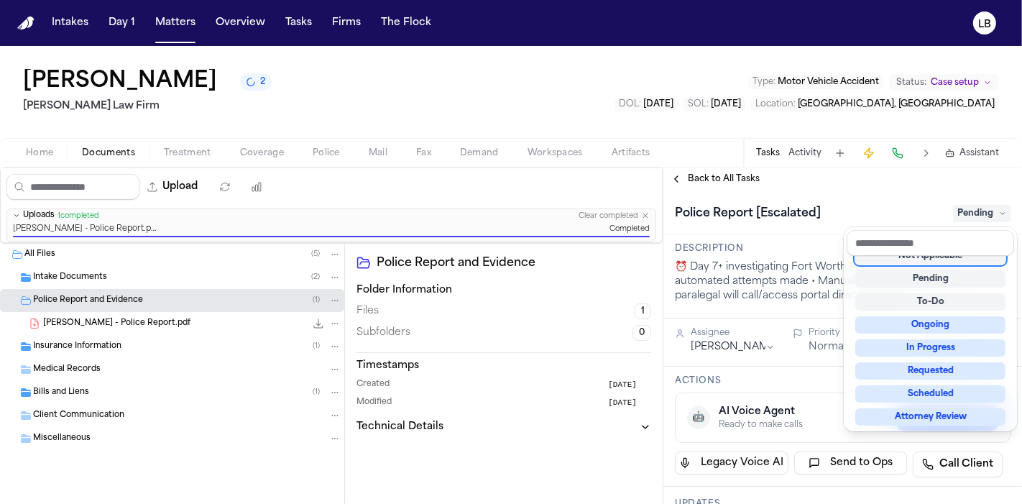
scroll to position [6, 0]
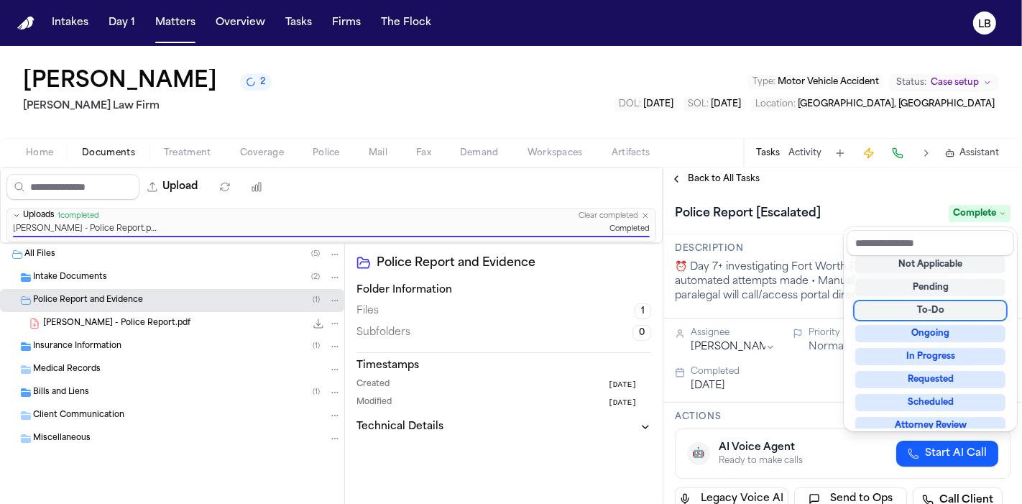
click at [720, 172] on div "**********" at bounding box center [842, 335] width 359 height 336
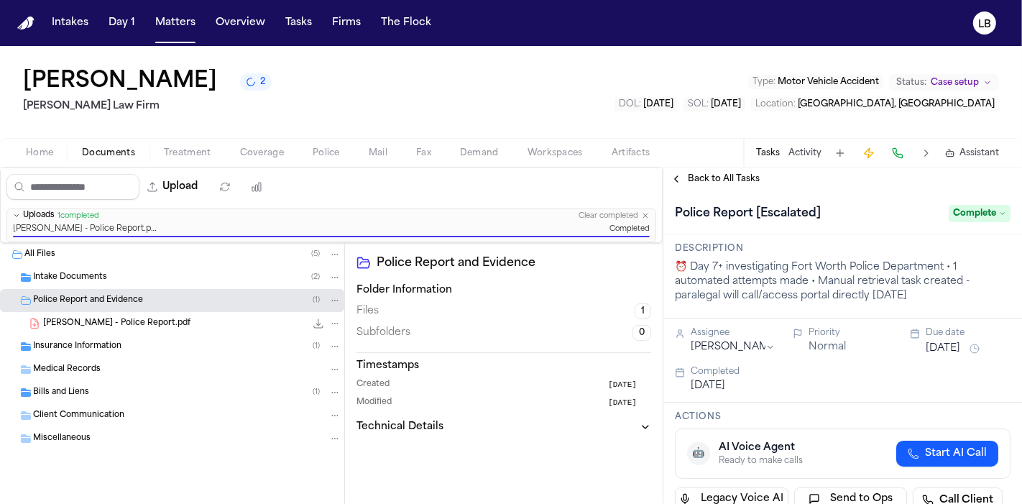
click at [687, 170] on div "Back to All Tasks" at bounding box center [842, 178] width 359 height 23
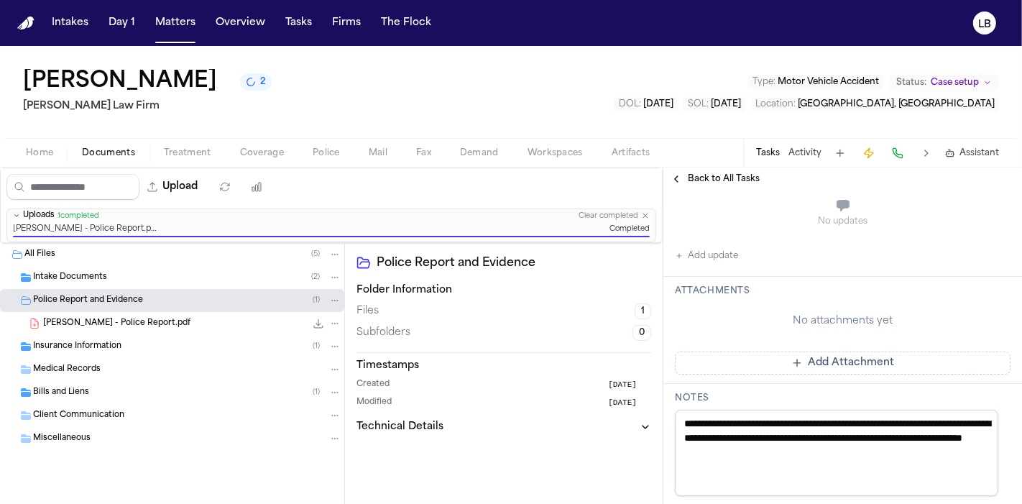
scroll to position [372, 0]
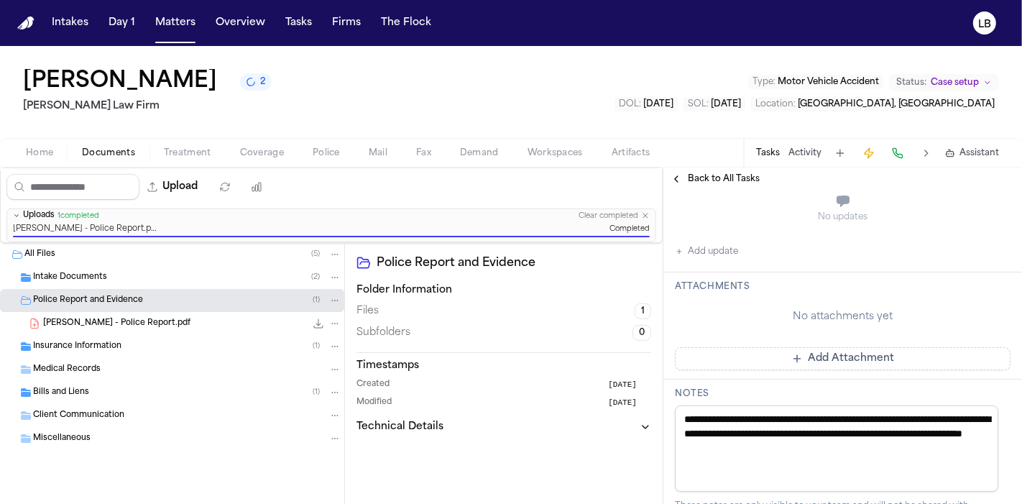
click at [679, 181] on button "Back to All Tasks" at bounding box center [714, 178] width 103 height 11
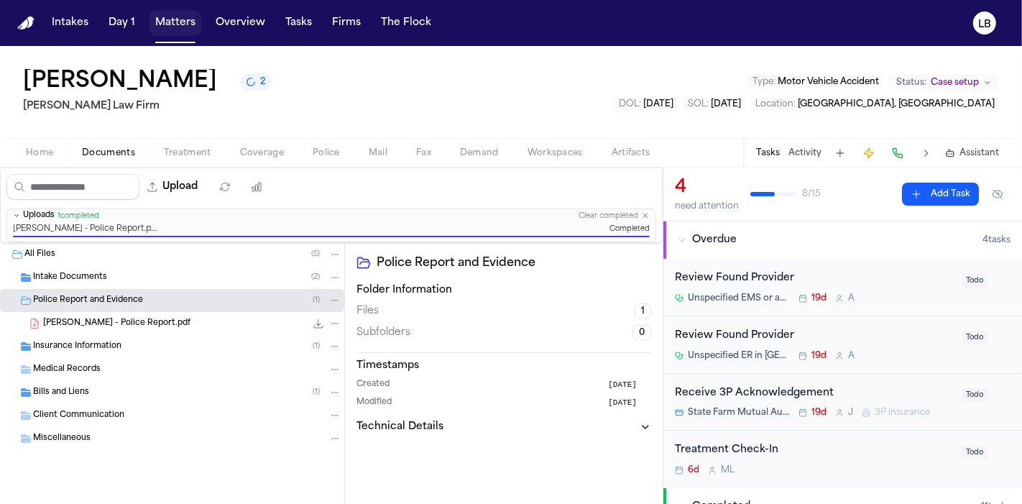
click at [170, 18] on button "Matters" at bounding box center [175, 23] width 52 height 26
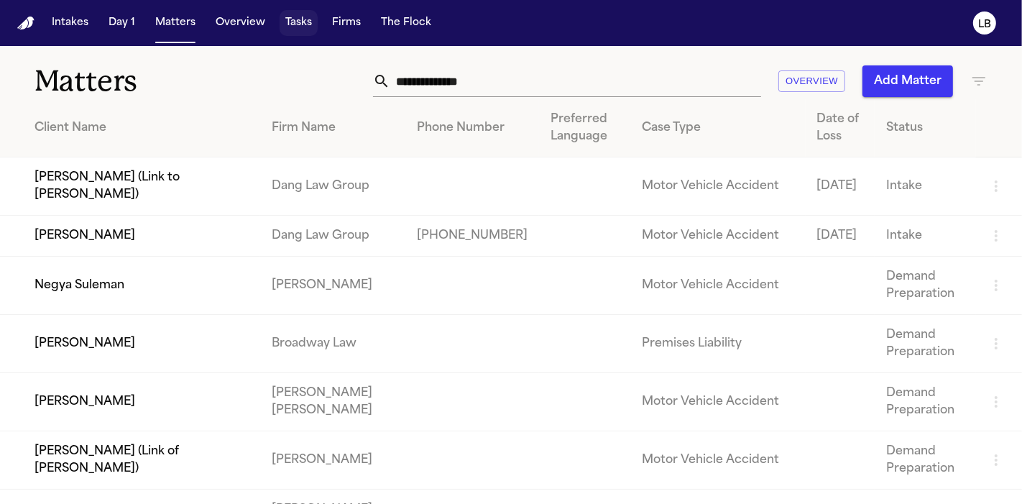
click at [311, 22] on button "Tasks" at bounding box center [299, 23] width 38 height 26
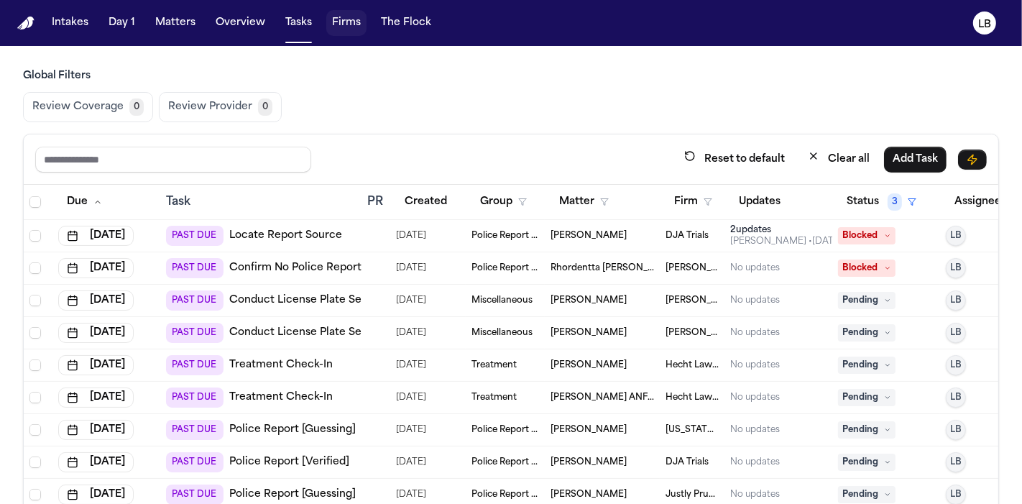
click at [349, 28] on button "Firms" at bounding box center [346, 23] width 40 height 26
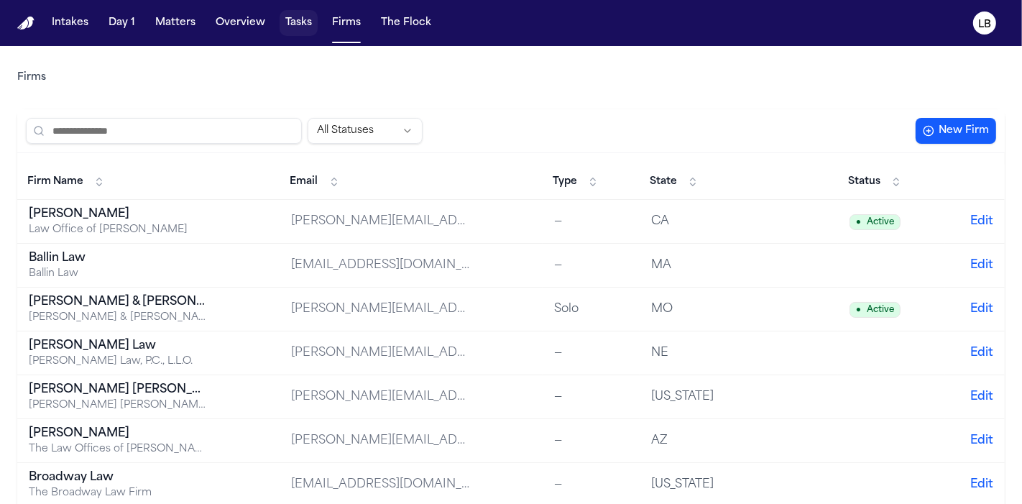
click at [291, 13] on button "Tasks" at bounding box center [299, 23] width 38 height 26
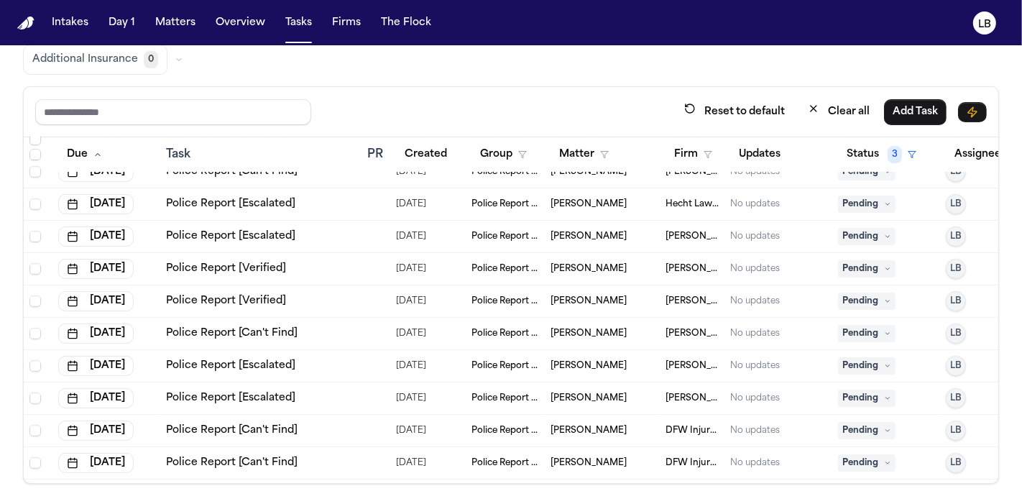
scroll to position [13333, 0]
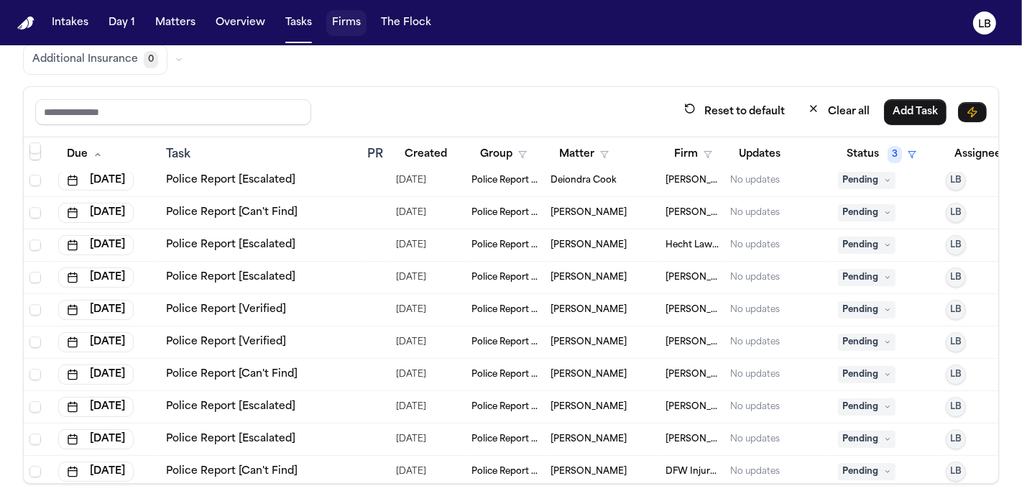
click at [326, 26] on button "Firms" at bounding box center [346, 23] width 40 height 26
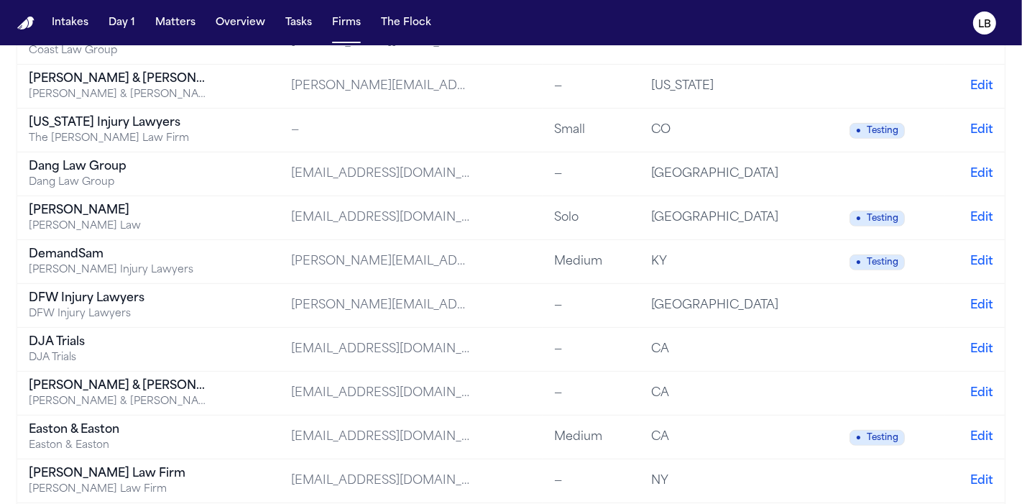
scroll to position [525, 0]
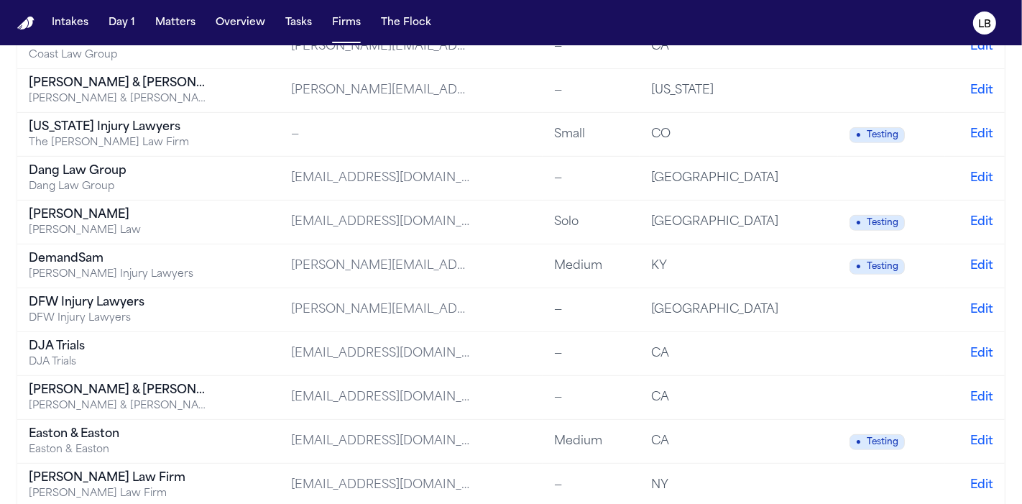
click at [113, 166] on div "Dang Law Group" at bounding box center [119, 170] width 180 height 17
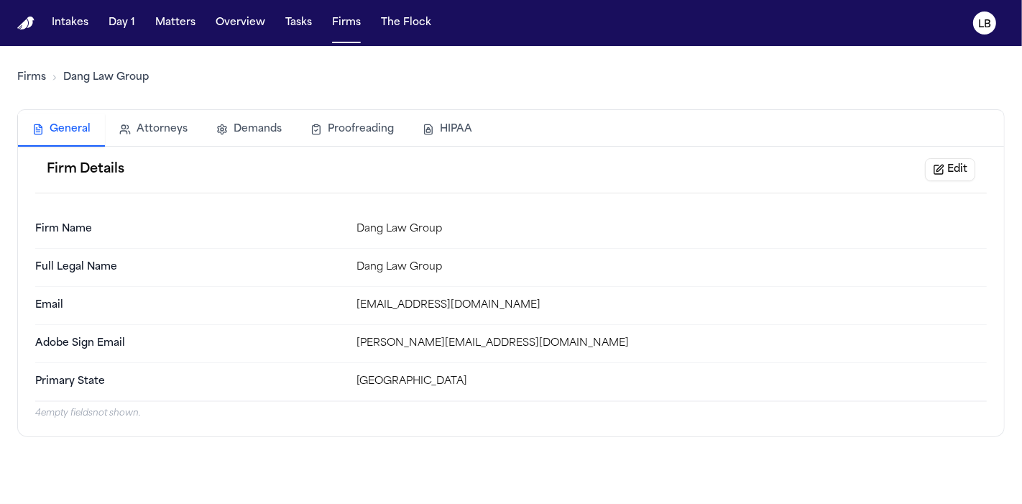
click at [0, 291] on main "Firms Dang Law Group General Attorneys Demands Proofreading HIPAA Firm Details …" at bounding box center [511, 275] width 1022 height 458
